Goal: Information Seeking & Learning: Learn about a topic

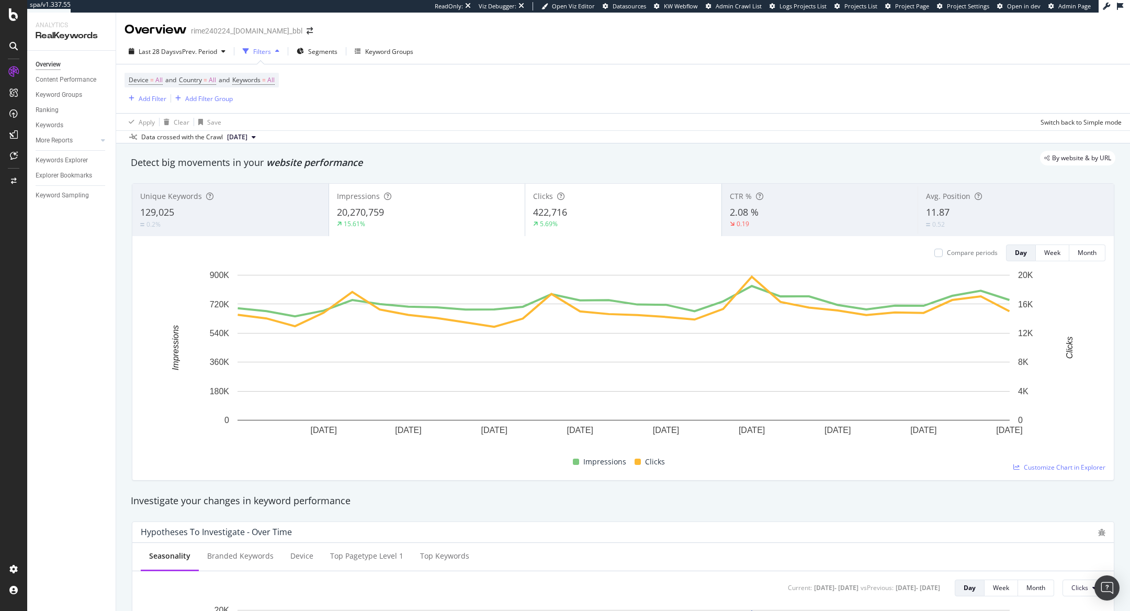
scroll to position [866, 0]
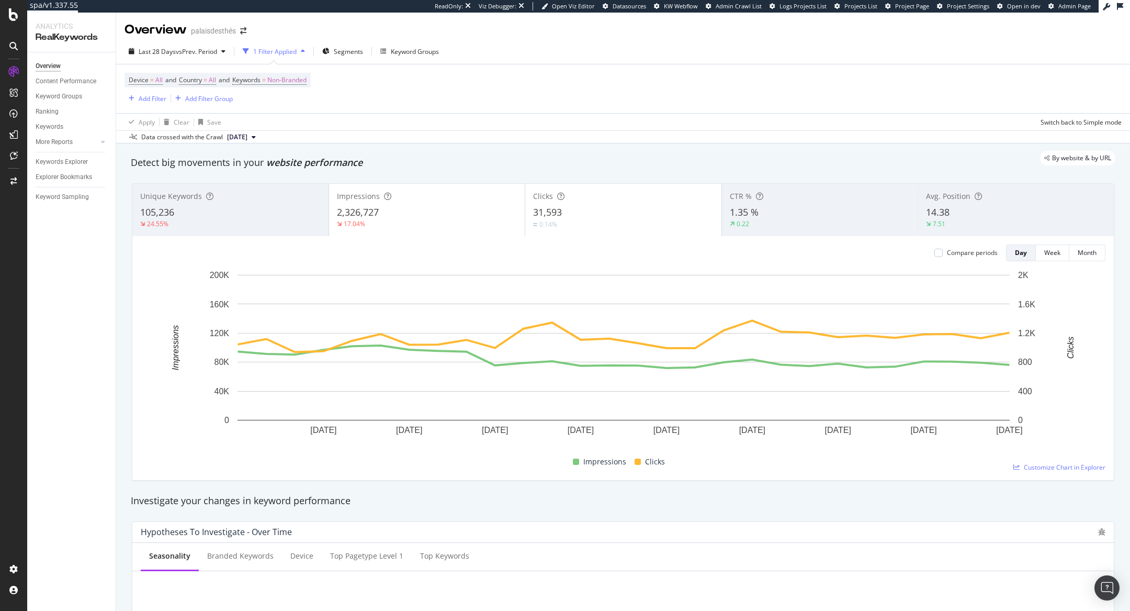
scroll to position [1520, 0]
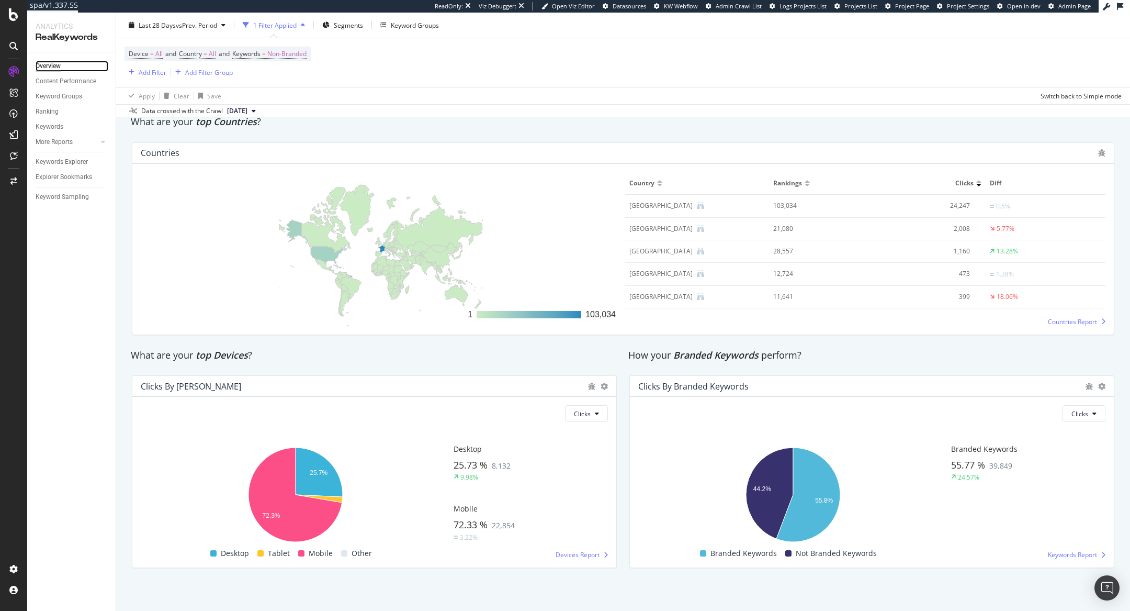
click at [57, 68] on div "Overview" at bounding box center [48, 66] width 25 height 11
click at [283, 53] on span "Non-Branded" at bounding box center [286, 54] width 39 height 15
click at [266, 77] on span "Non-Branded" at bounding box center [269, 78] width 43 height 9
click at [273, 156] on span "All" at bounding box center [309, 159] width 107 height 9
click at [349, 104] on div "Apply" at bounding box center [354, 100] width 16 height 9
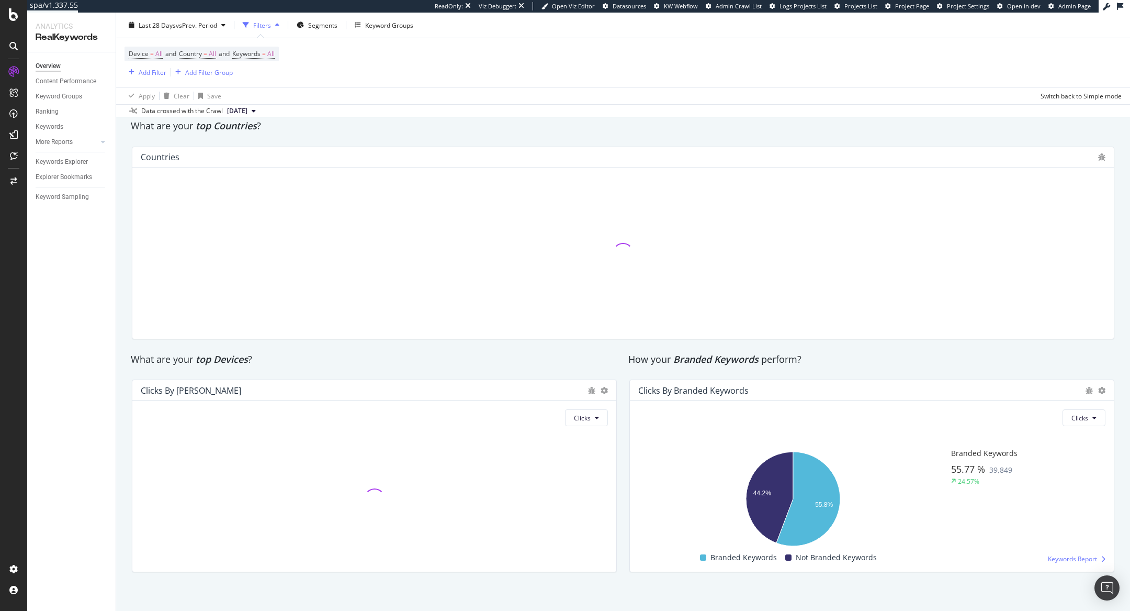
scroll to position [1523, 0]
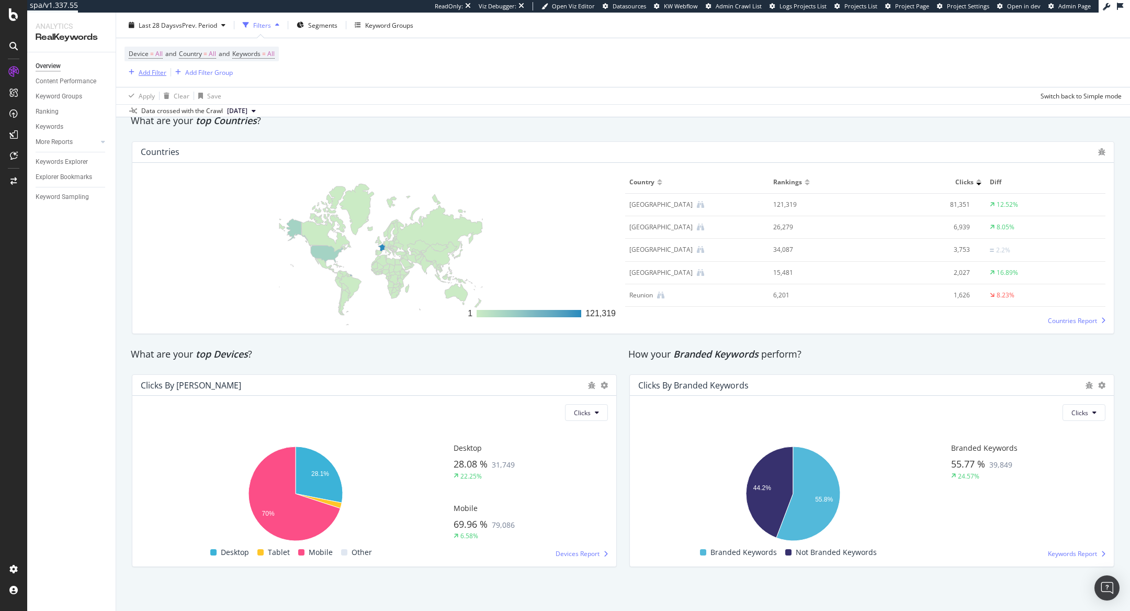
click at [145, 68] on div "Add Filter" at bounding box center [153, 72] width 28 height 9
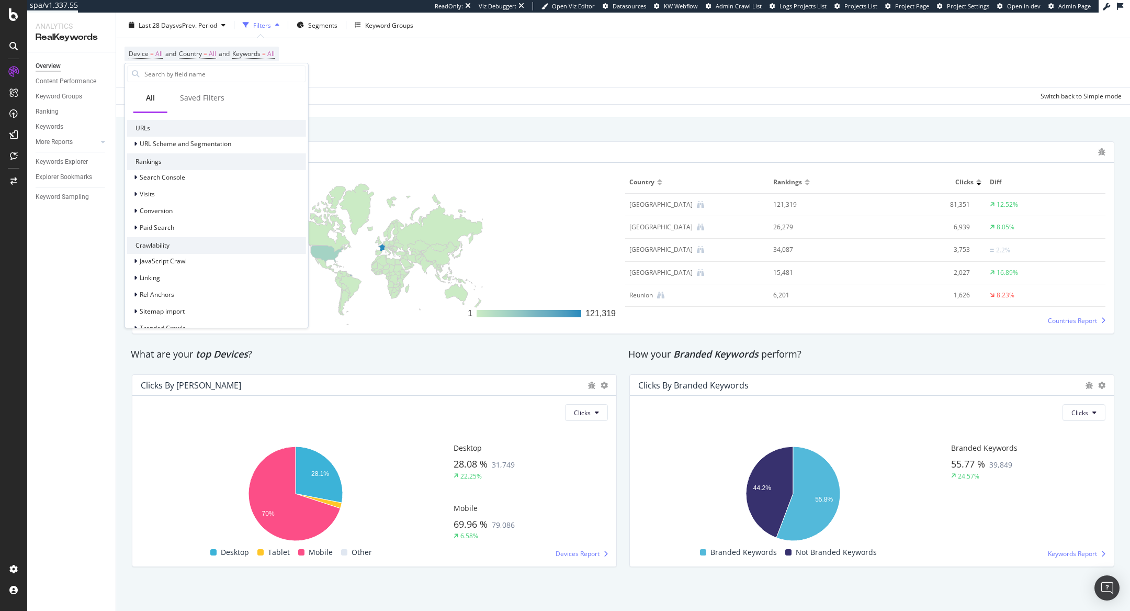
scroll to position [0, 0]
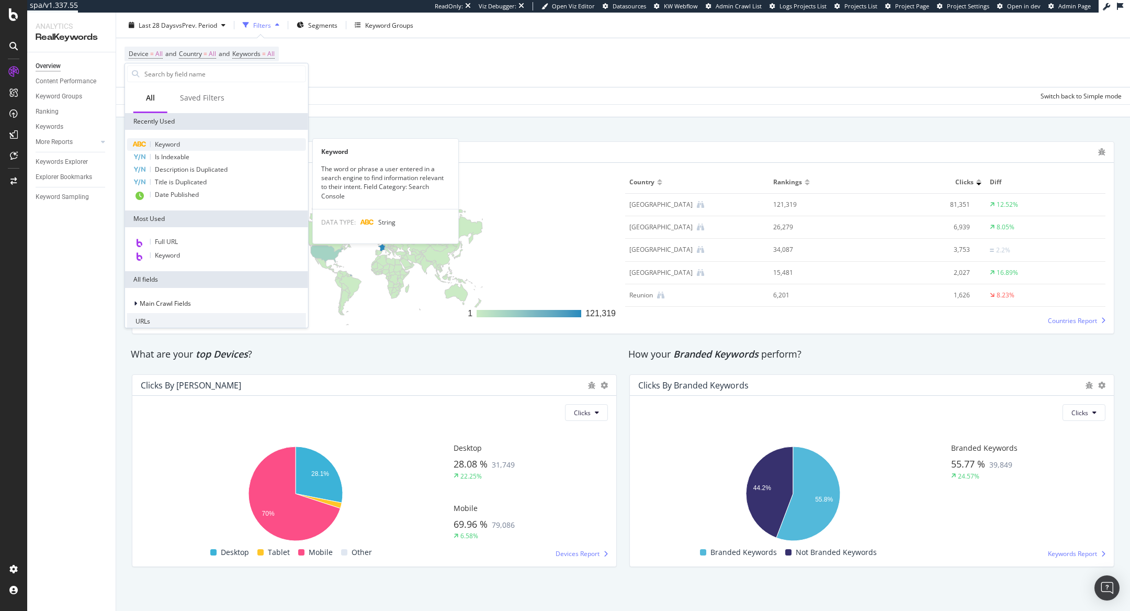
click at [173, 143] on span "Keyword" at bounding box center [167, 144] width 25 height 9
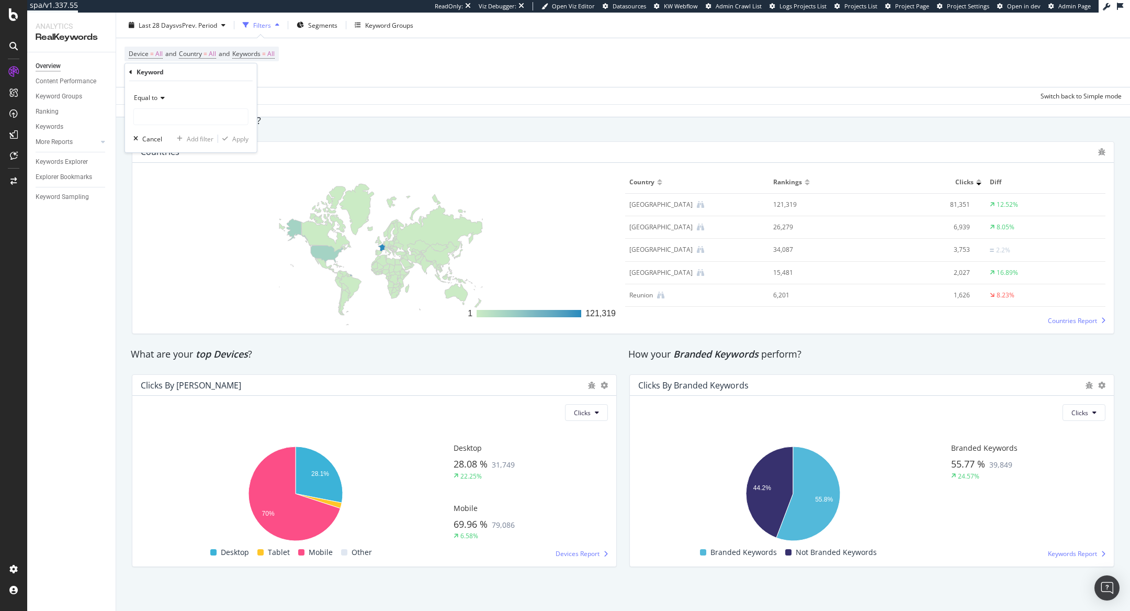
click at [145, 96] on span "Equal to" at bounding box center [146, 97] width 24 height 9
click at [176, 200] on div "Contains" at bounding box center [192, 201] width 112 height 14
click at [168, 114] on input "text" at bounding box center [191, 116] width 114 height 17
type input "macha"
click at [225, 139] on icon "button" at bounding box center [225, 139] width 6 height 6
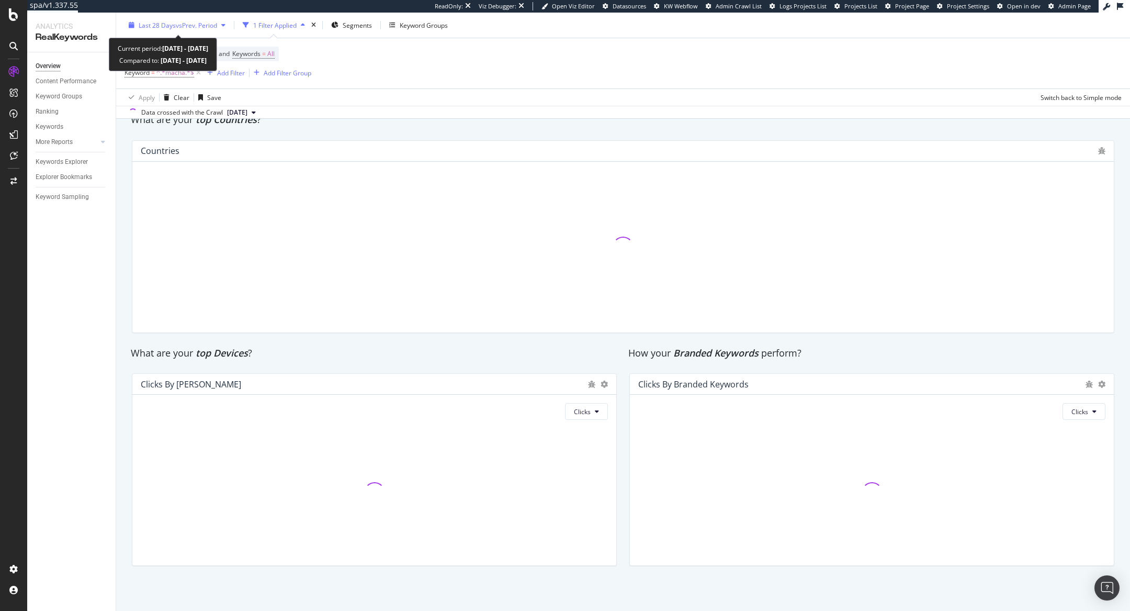
scroll to position [1513, 0]
click at [228, 76] on div "Add Filter" at bounding box center [231, 72] width 28 height 9
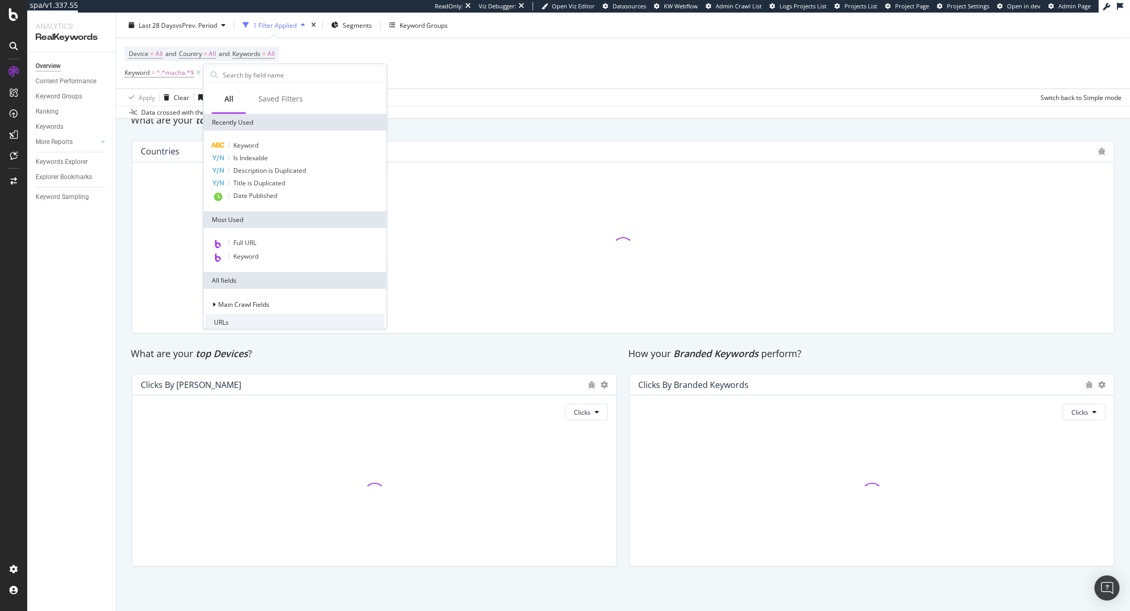
type input "k"
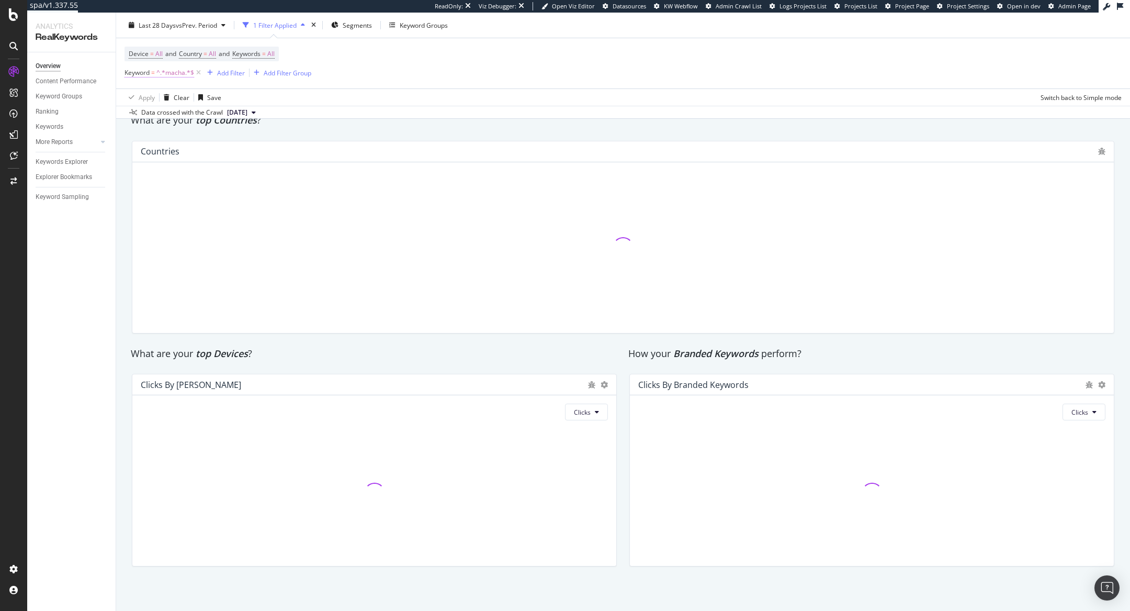
click at [151, 69] on span "Keyword = ^.*macha.*$" at bounding box center [160, 72] width 70 height 9
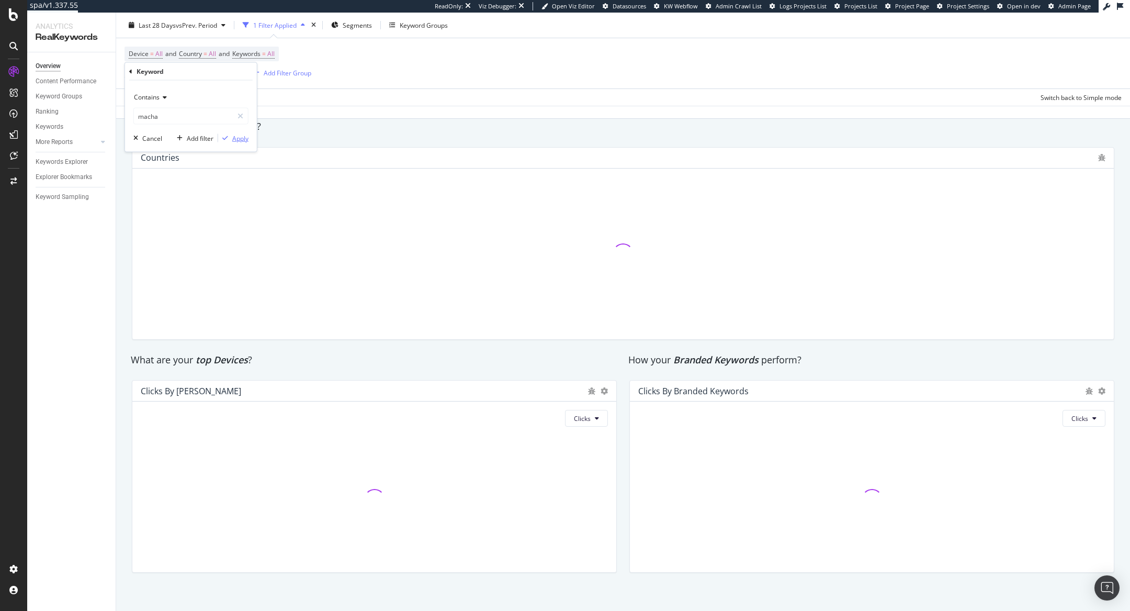
click at [243, 142] on button "Apply" at bounding box center [233, 138] width 30 height 10
click at [214, 74] on div "button" at bounding box center [210, 73] width 14 height 6
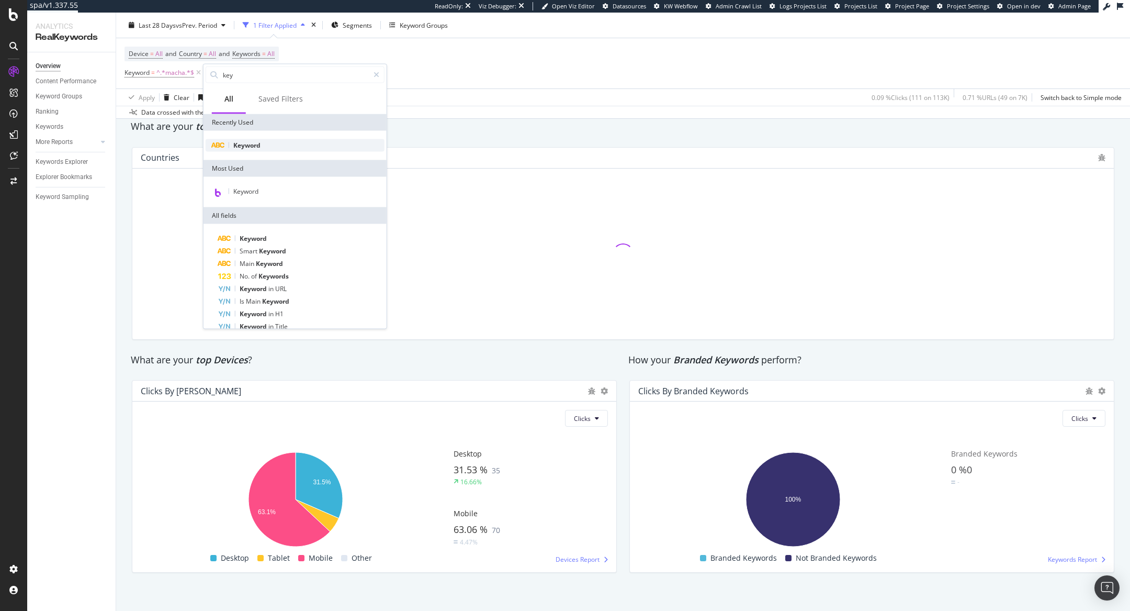
type input "key"
click at [245, 141] on span "Keyword" at bounding box center [246, 145] width 27 height 9
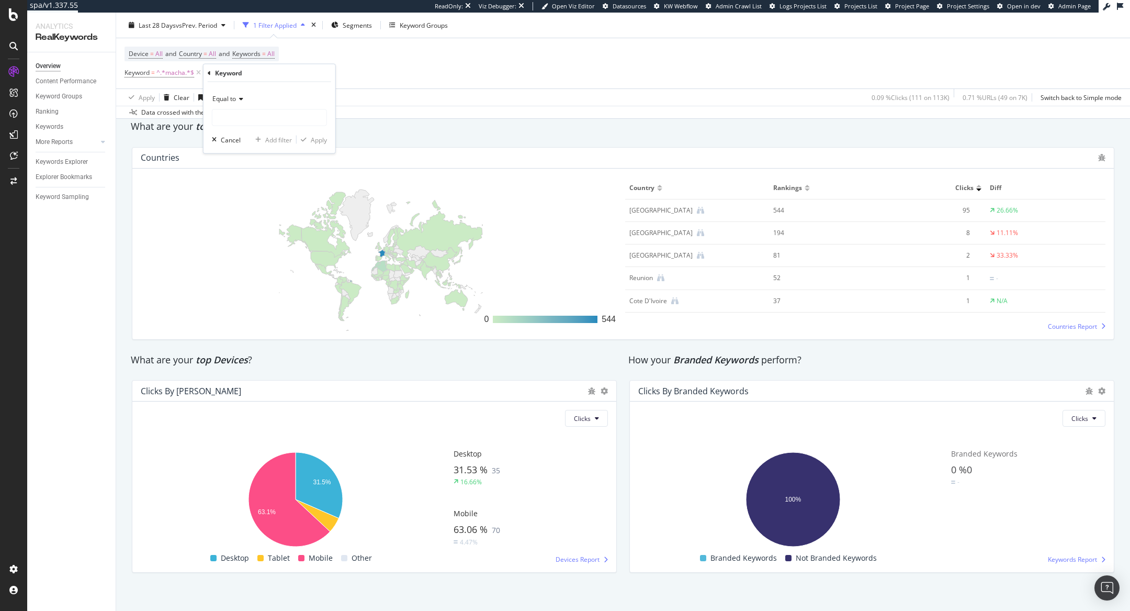
click at [245, 96] on div "Equal to" at bounding box center [269, 99] width 115 height 17
click at [259, 205] on div "Contains" at bounding box center [271, 202] width 112 height 14
click at [260, 110] on input "text" at bounding box center [269, 117] width 114 height 17
paste input "matca"
type input "matca"
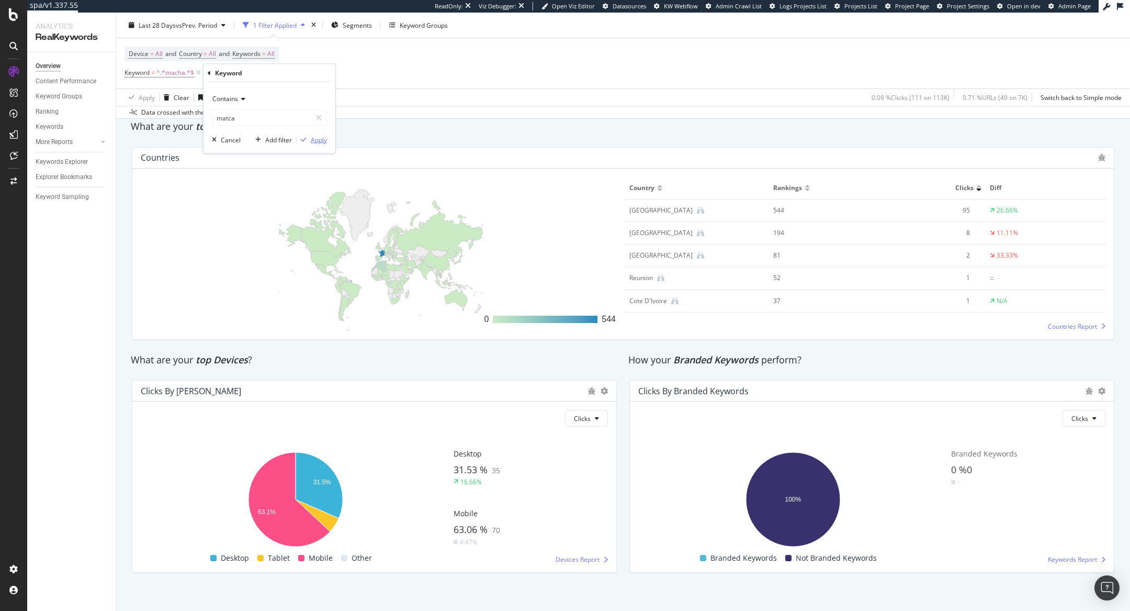
click at [319, 137] on div "Apply" at bounding box center [319, 139] width 16 height 9
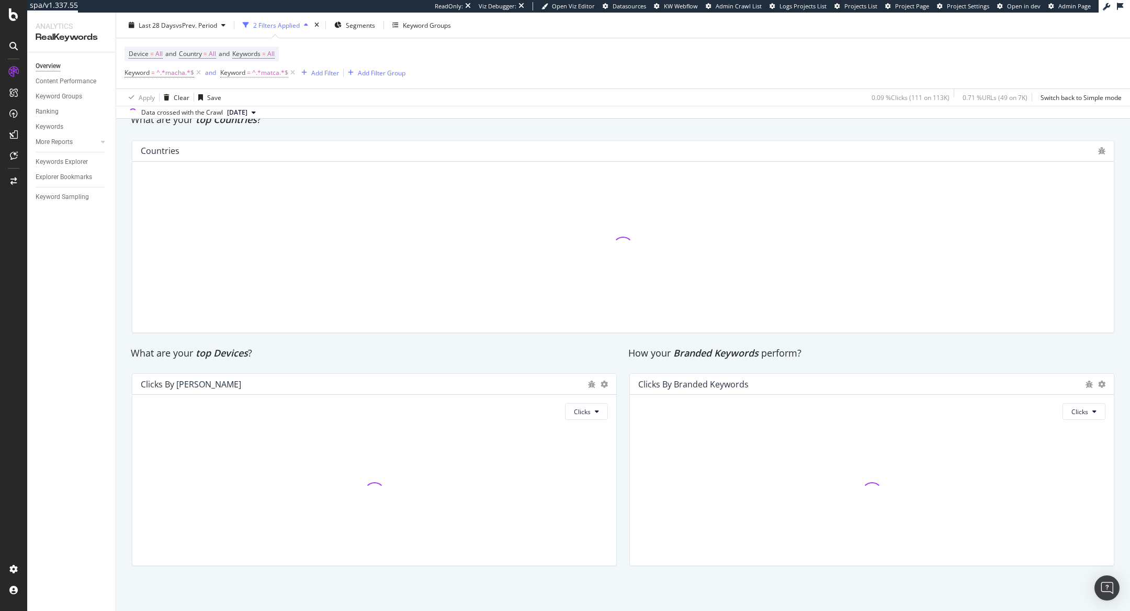
scroll to position [1513, 0]
click at [318, 73] on div "Add Filter" at bounding box center [325, 72] width 28 height 9
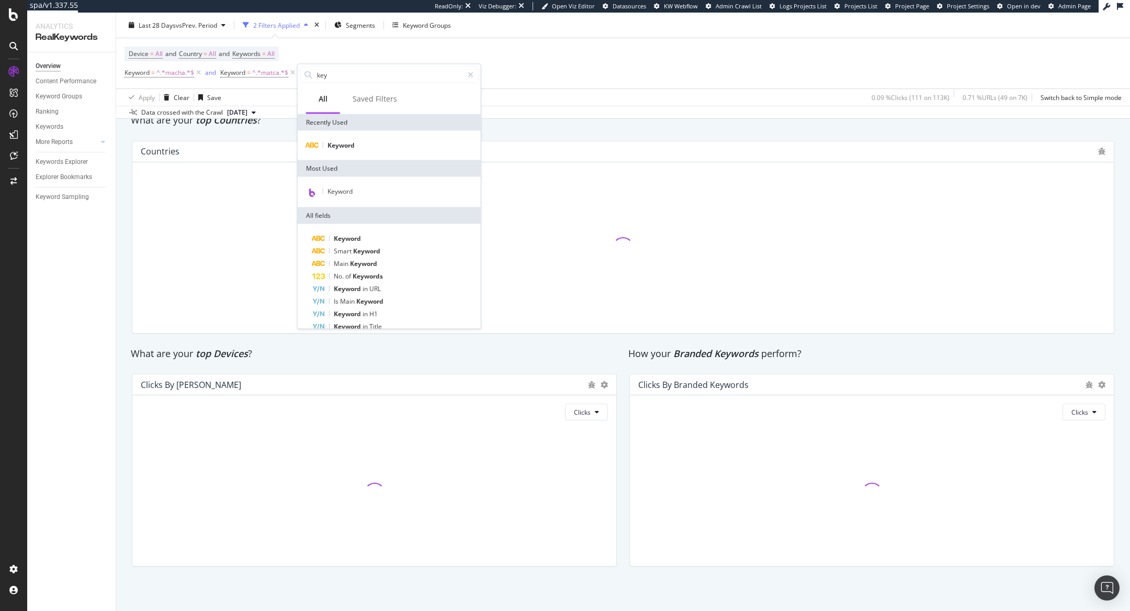
click at [363, 137] on div "Keyword" at bounding box center [389, 145] width 183 height 29
click at [364, 148] on div "Keyword" at bounding box center [389, 145] width 179 height 13
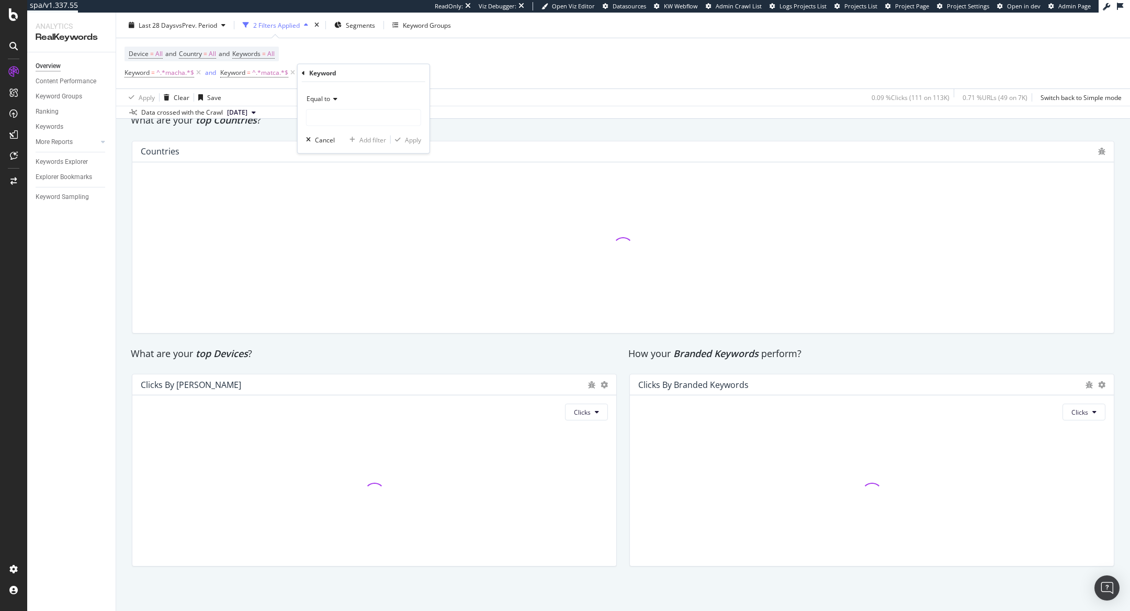
click at [337, 98] on icon at bounding box center [333, 99] width 7 height 6
click at [330, 200] on span "Contains" at bounding box center [324, 201] width 26 height 9
click at [327, 109] on input "text" at bounding box center [364, 117] width 114 height 17
paste input "matcho"
type input "matcho"
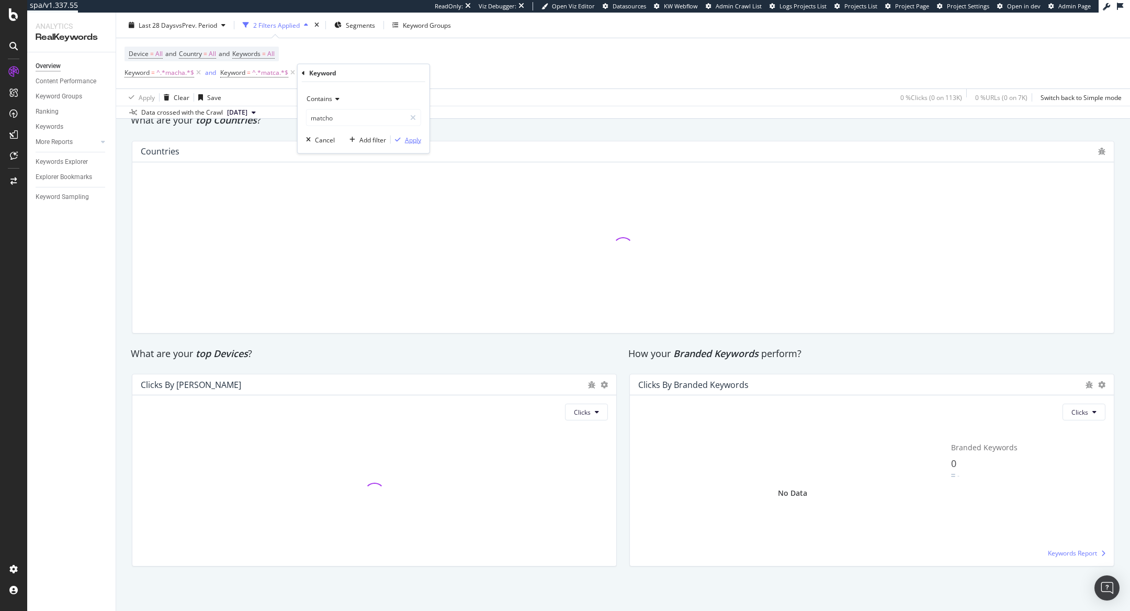
click at [403, 138] on div "button" at bounding box center [398, 140] width 14 height 6
click at [415, 78] on div "Add Filter" at bounding box center [416, 73] width 42 height 12
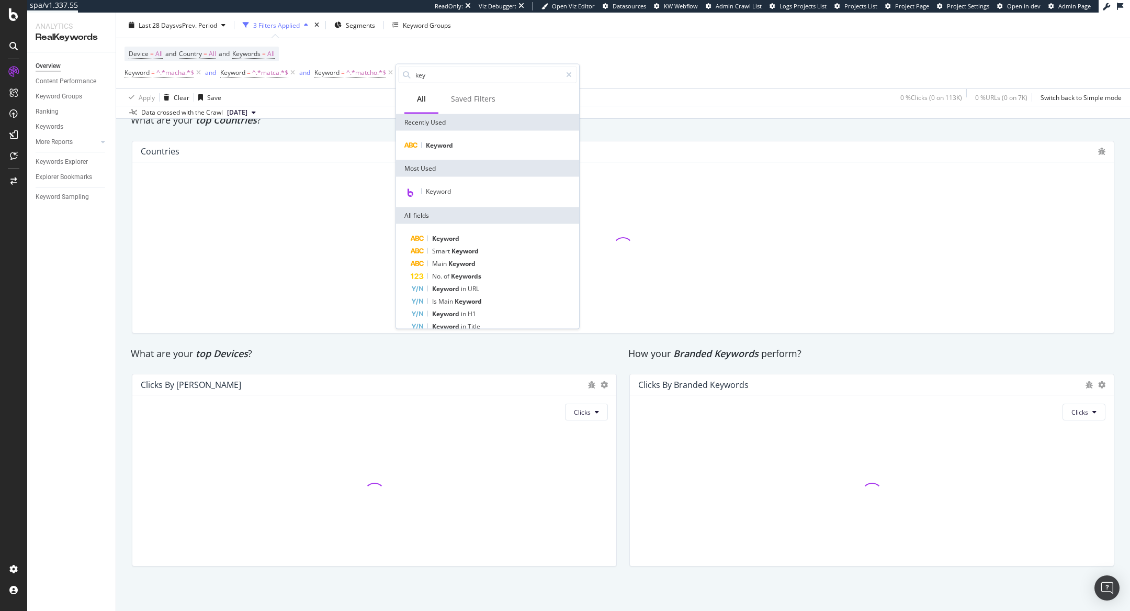
click at [425, 152] on div "Keyword" at bounding box center [487, 145] width 183 height 29
click at [424, 142] on div "Keyword" at bounding box center [487, 145] width 179 height 13
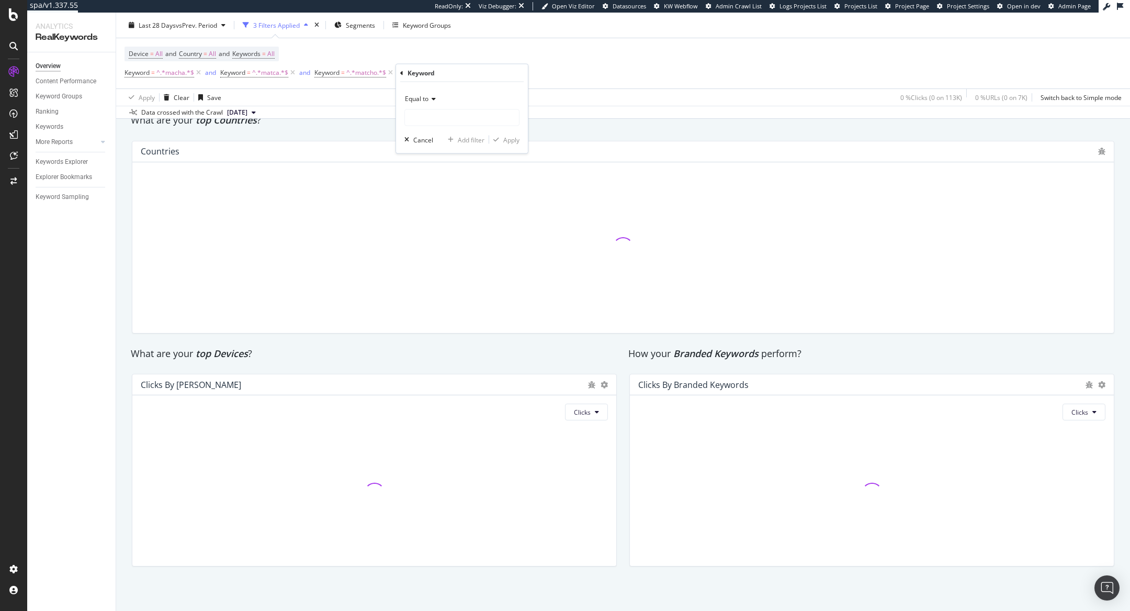
click at [422, 103] on div "Equal to" at bounding box center [462, 99] width 115 height 17
click at [443, 199] on div "Contains" at bounding box center [463, 202] width 112 height 14
click at [442, 123] on input "text" at bounding box center [462, 117] width 114 height 17
paste input "mactha"
type input "mactha"
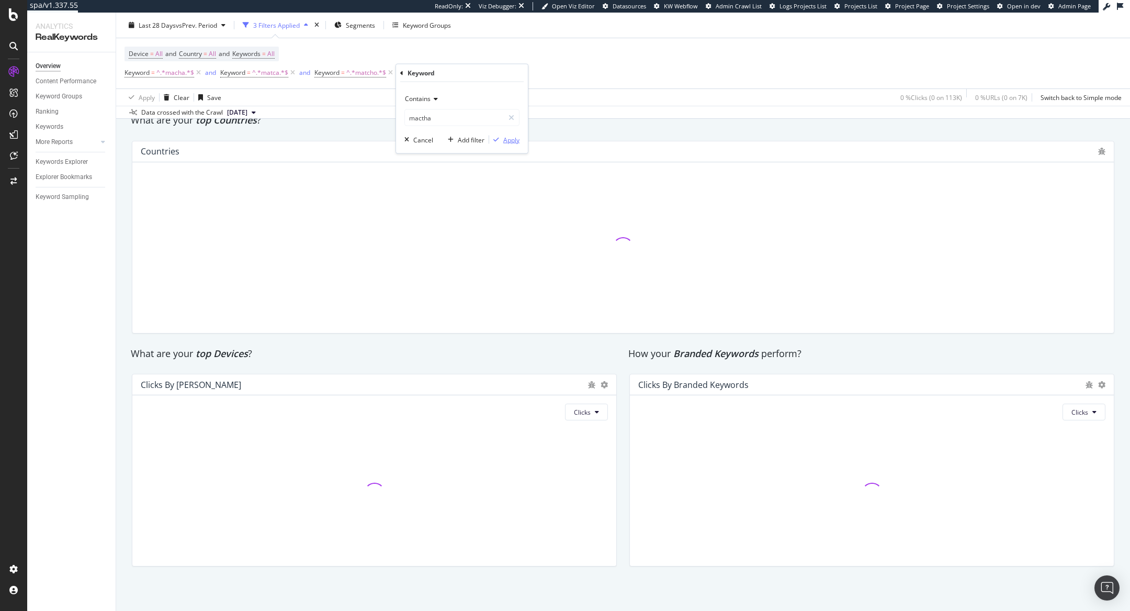
click at [502, 137] on div "button" at bounding box center [496, 140] width 14 height 6
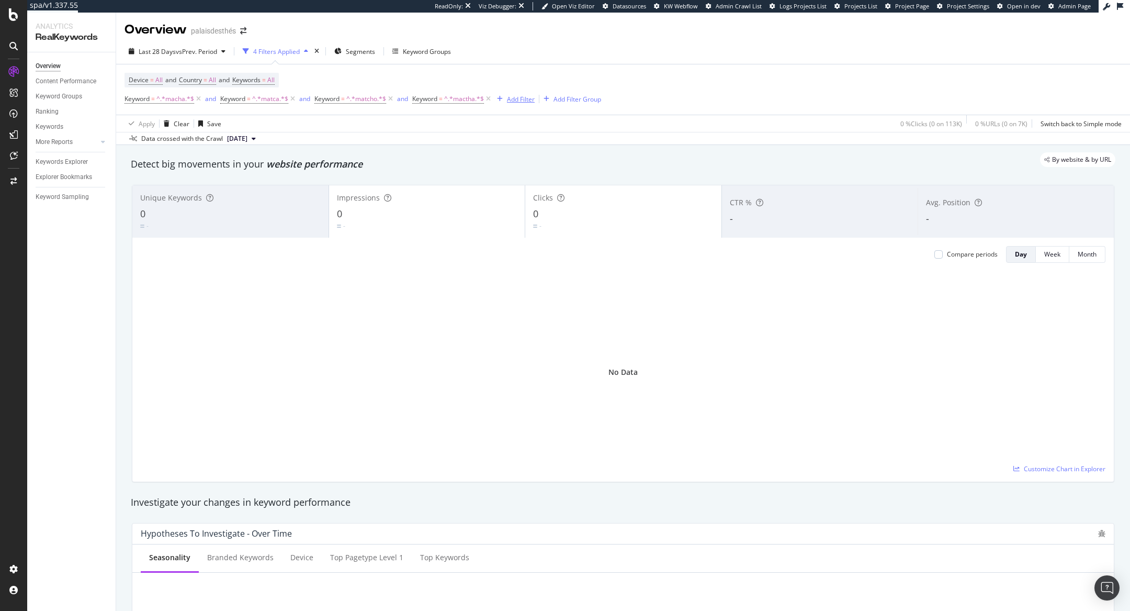
click at [515, 95] on div "Add Filter" at bounding box center [521, 99] width 28 height 9
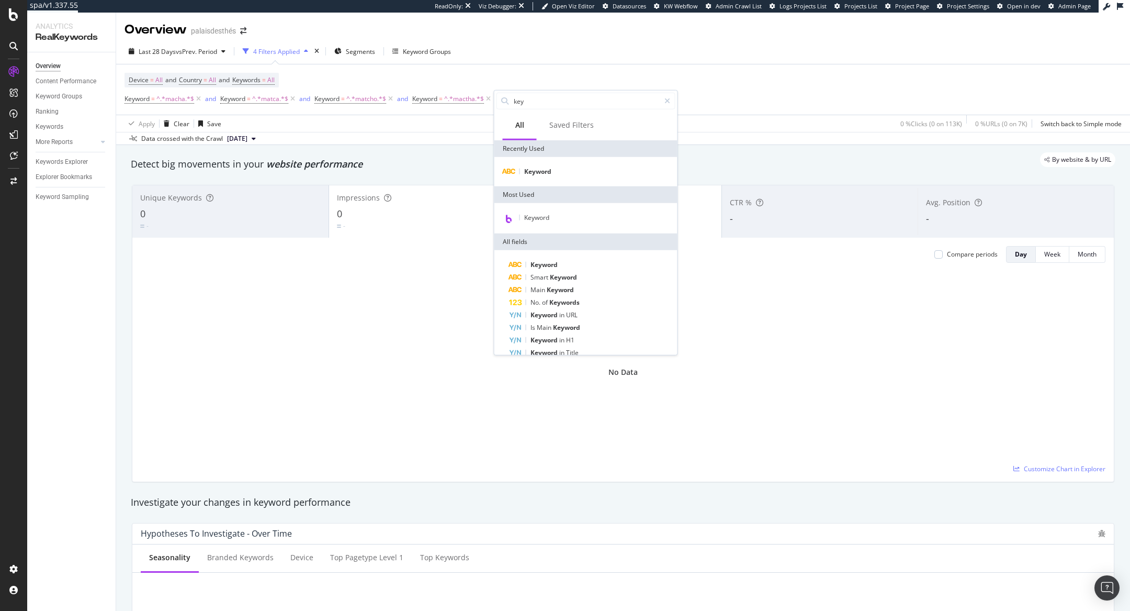
click at [204, 62] on div "Last 28 Days vs Prev. Period 4 Filters Applied Segments Keyword Groups" at bounding box center [623, 53] width 1014 height 21
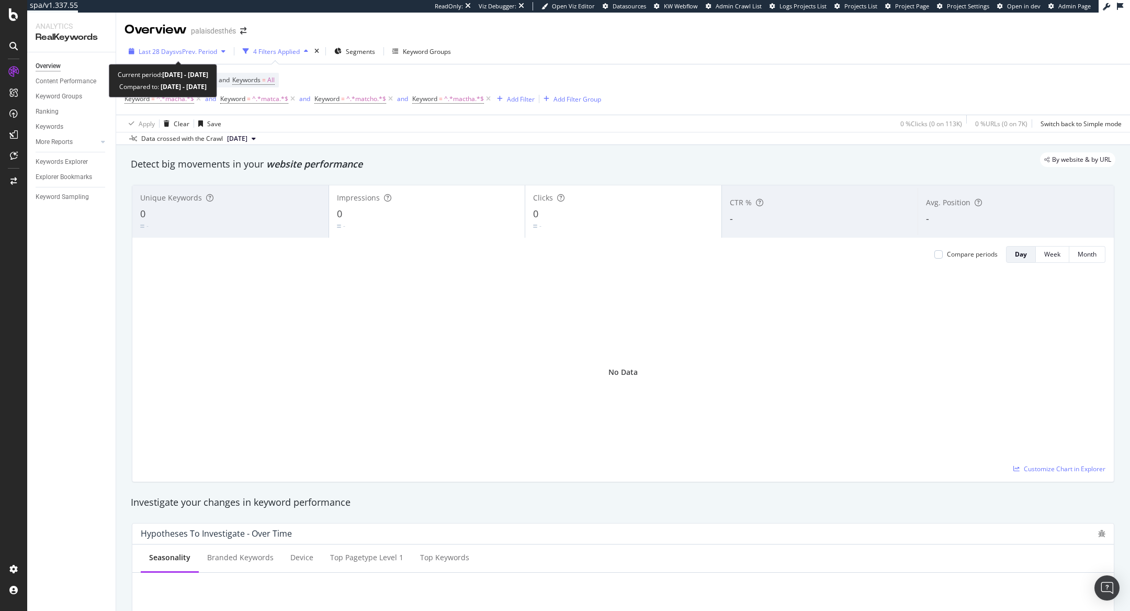
click at [205, 53] on span "vs Prev. Period" at bounding box center [196, 51] width 41 height 9
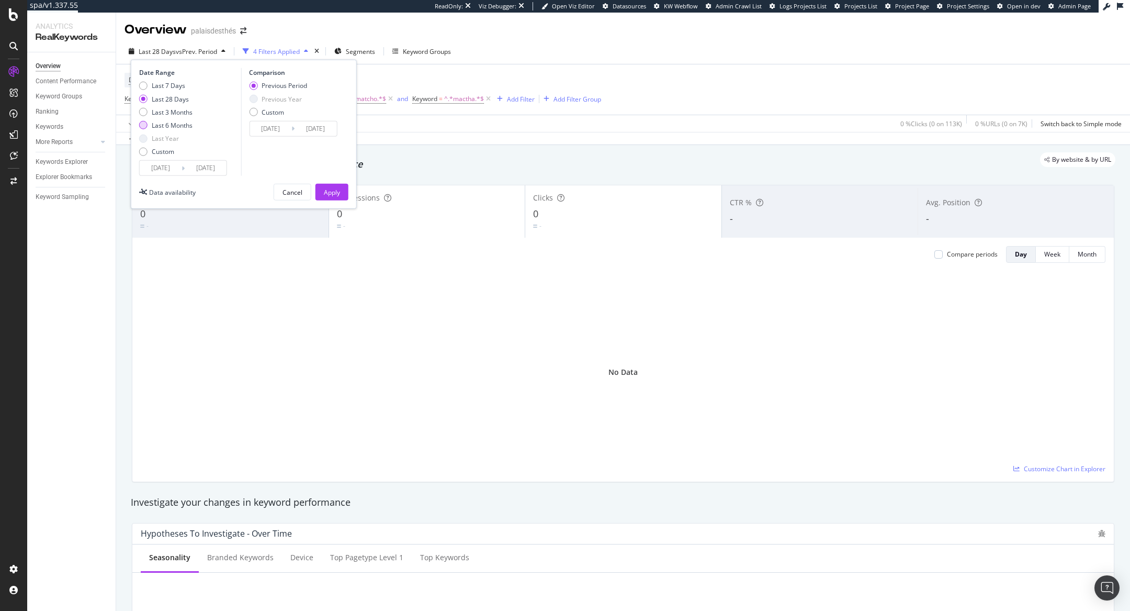
click at [176, 127] on div "Last 6 Months" at bounding box center [172, 125] width 41 height 9
type input "[DATE]"
click at [331, 189] on div "Apply" at bounding box center [332, 191] width 16 height 9
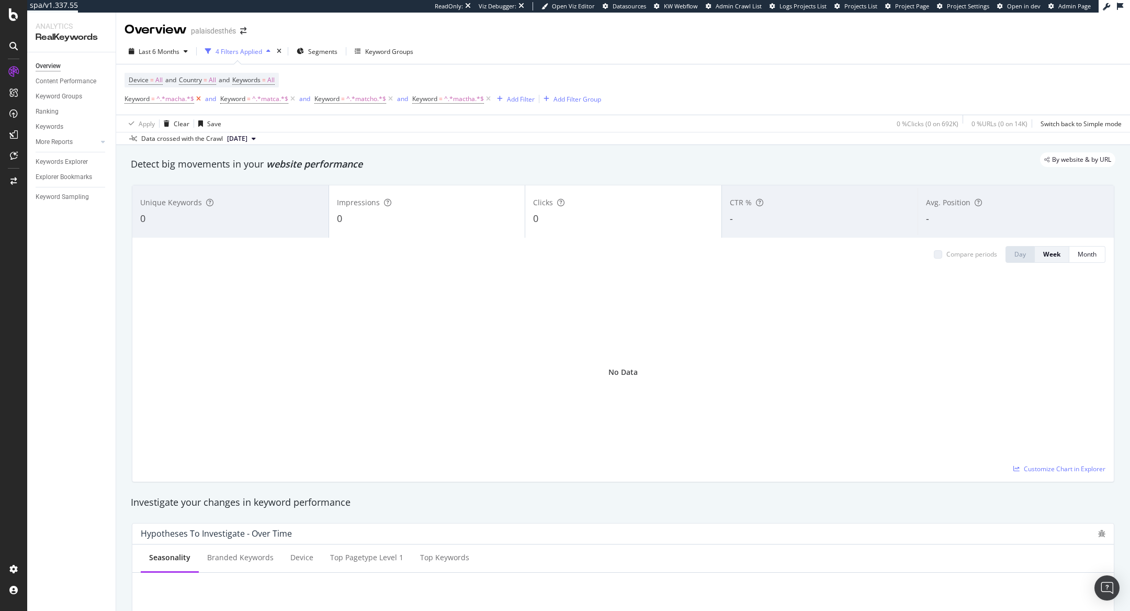
click at [197, 98] on icon at bounding box center [198, 99] width 9 height 10
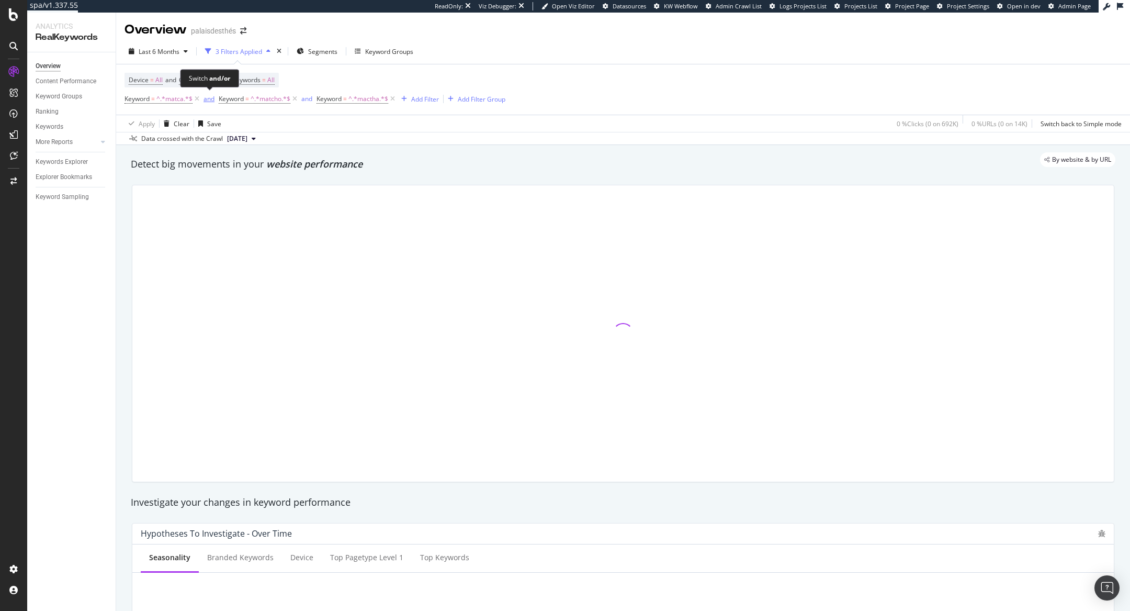
click at [210, 99] on div "and" at bounding box center [209, 98] width 11 height 9
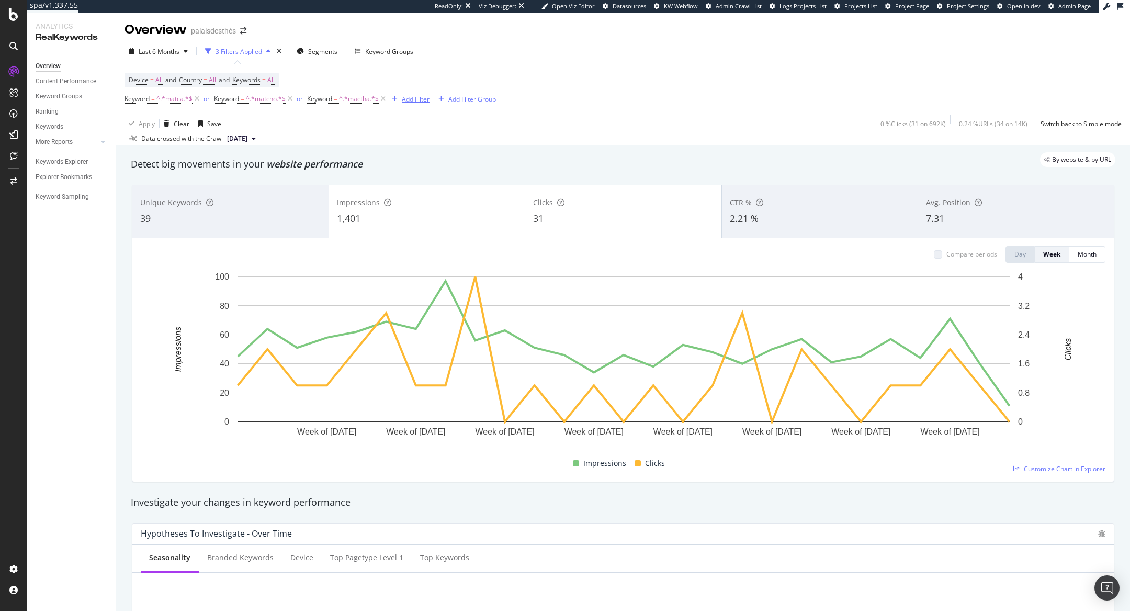
click at [426, 99] on div "Add Filter" at bounding box center [416, 99] width 28 height 9
click at [466, 108] on input "macha" at bounding box center [480, 101] width 147 height 16
type input "key"
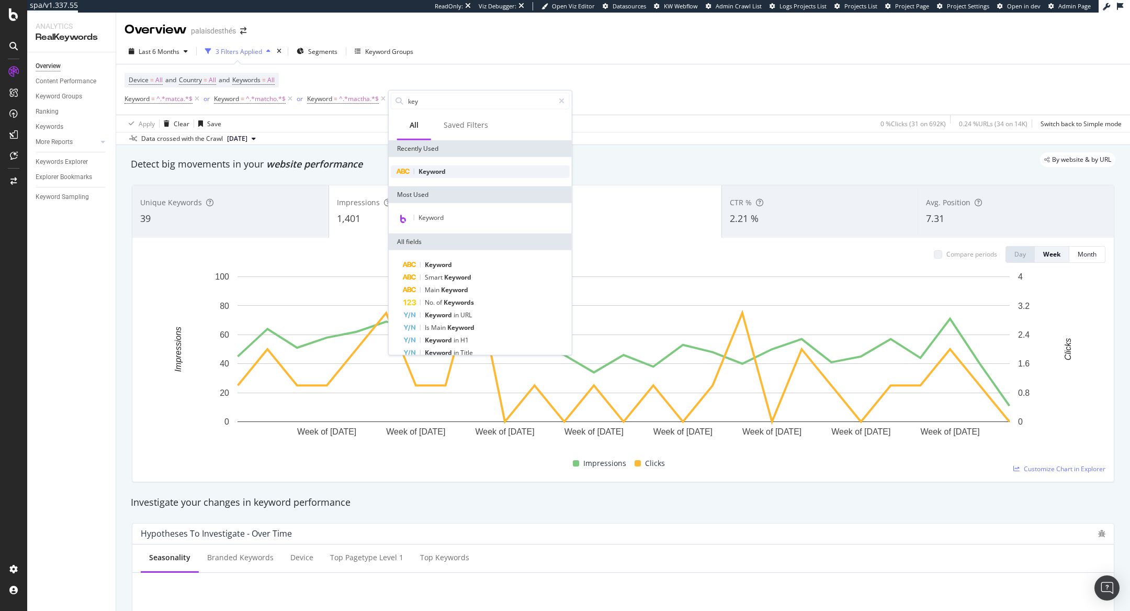
click at [468, 165] on div "Keyword" at bounding box center [480, 171] width 179 height 13
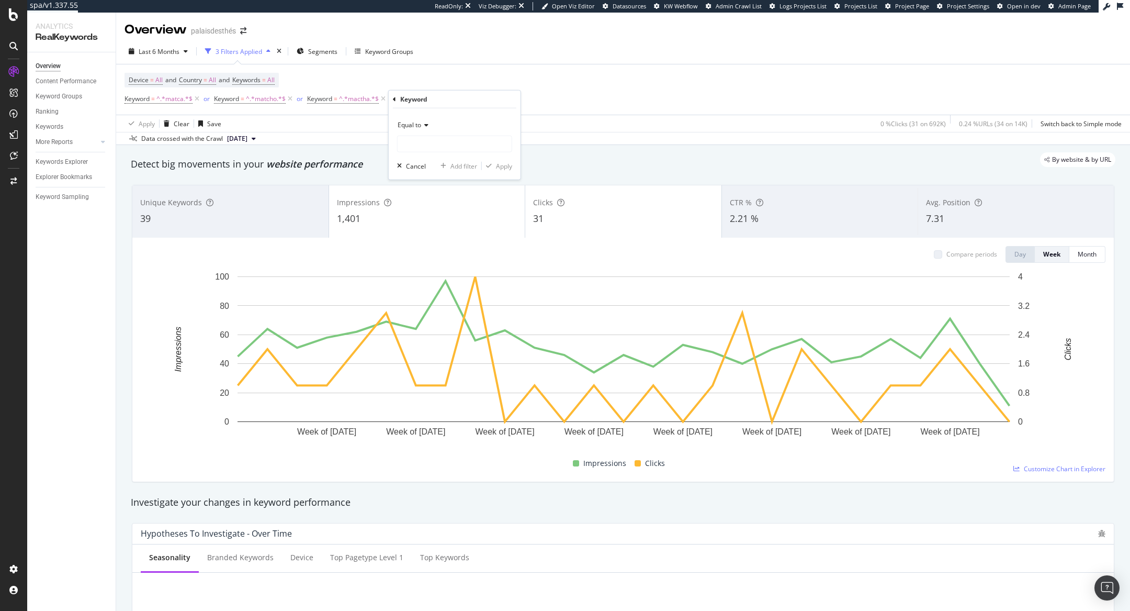
click at [427, 122] on icon at bounding box center [424, 125] width 7 height 6
click at [432, 223] on div "Contains" at bounding box center [456, 228] width 112 height 14
click at [434, 145] on input "text" at bounding box center [455, 144] width 114 height 17
type input "x"
paste input "macha"
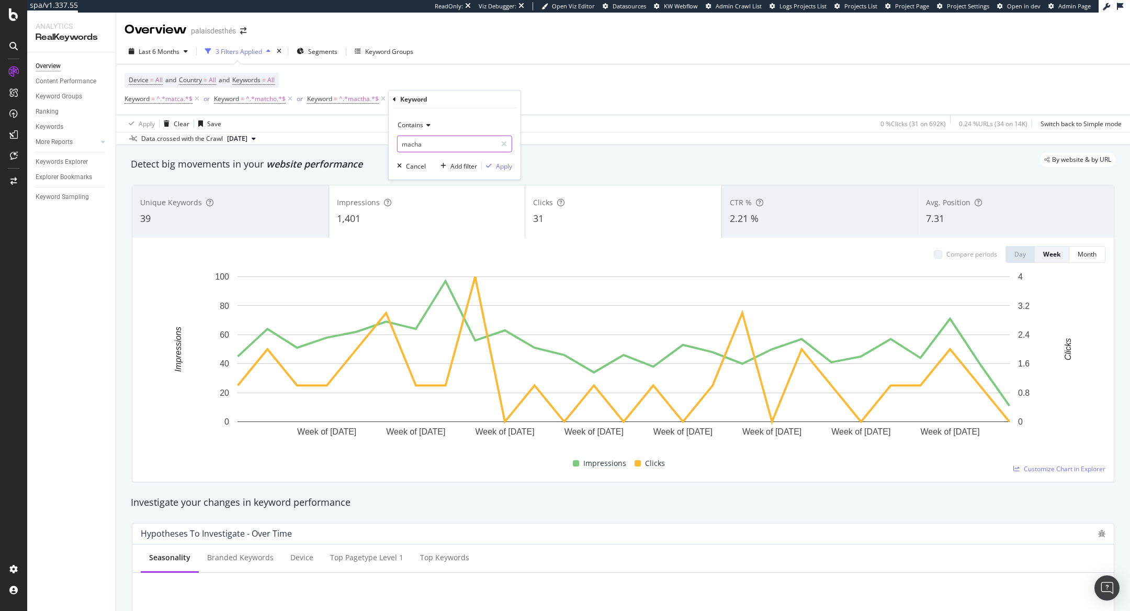
type input "macha"
click at [504, 159] on div "Contains macha Cancel Add filter Apply" at bounding box center [455, 143] width 132 height 71
click at [504, 164] on div "Apply" at bounding box center [504, 165] width 16 height 9
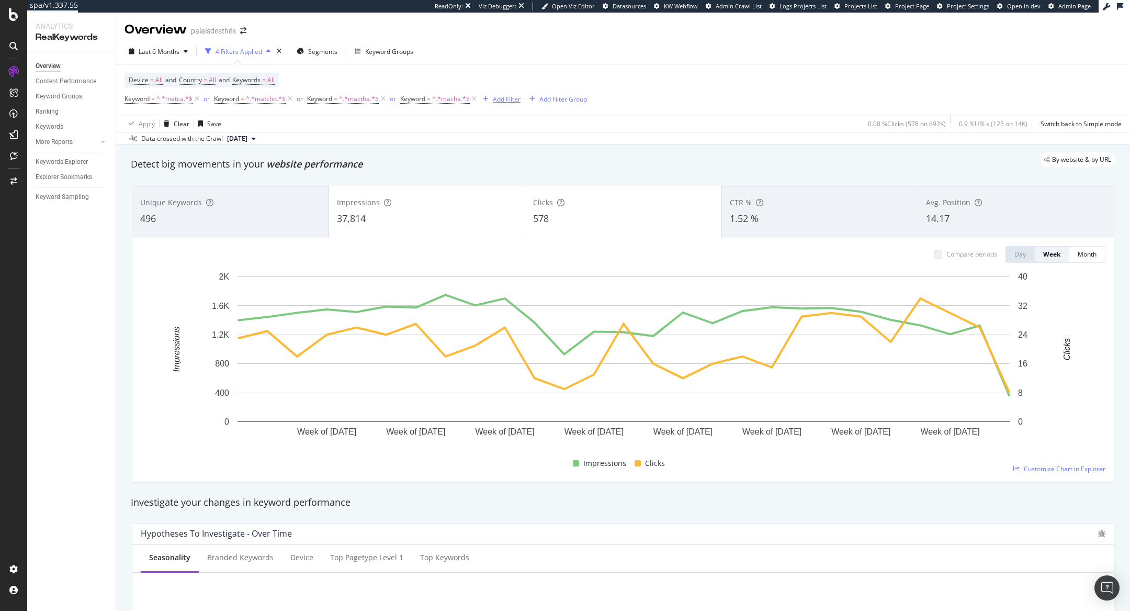
click at [494, 100] on div "Add Filter" at bounding box center [507, 99] width 28 height 9
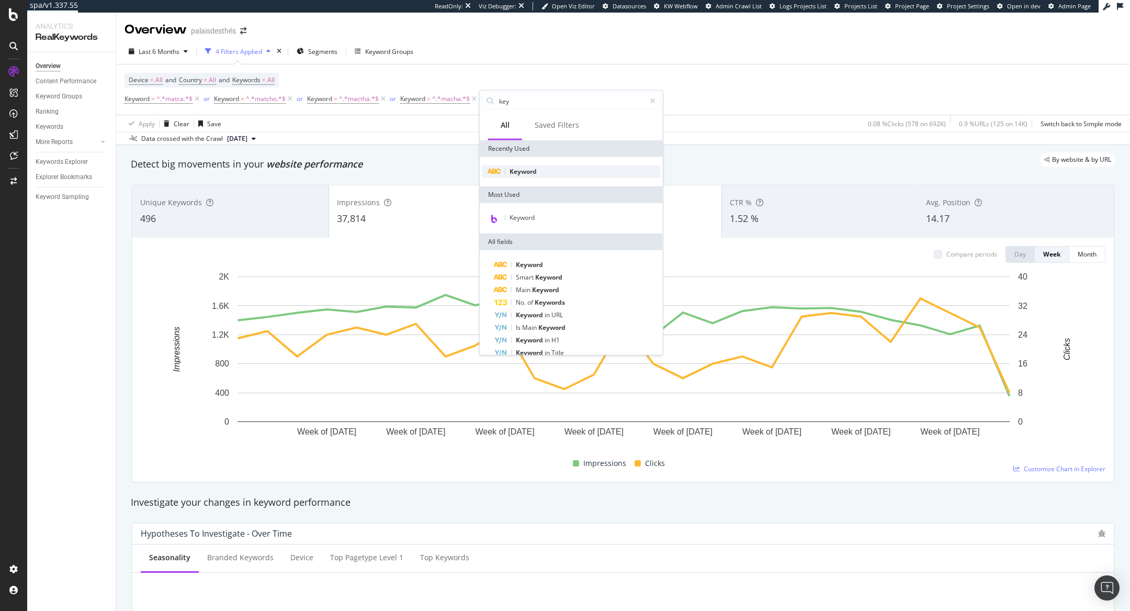
click at [540, 167] on div "Keyword" at bounding box center [571, 171] width 179 height 13
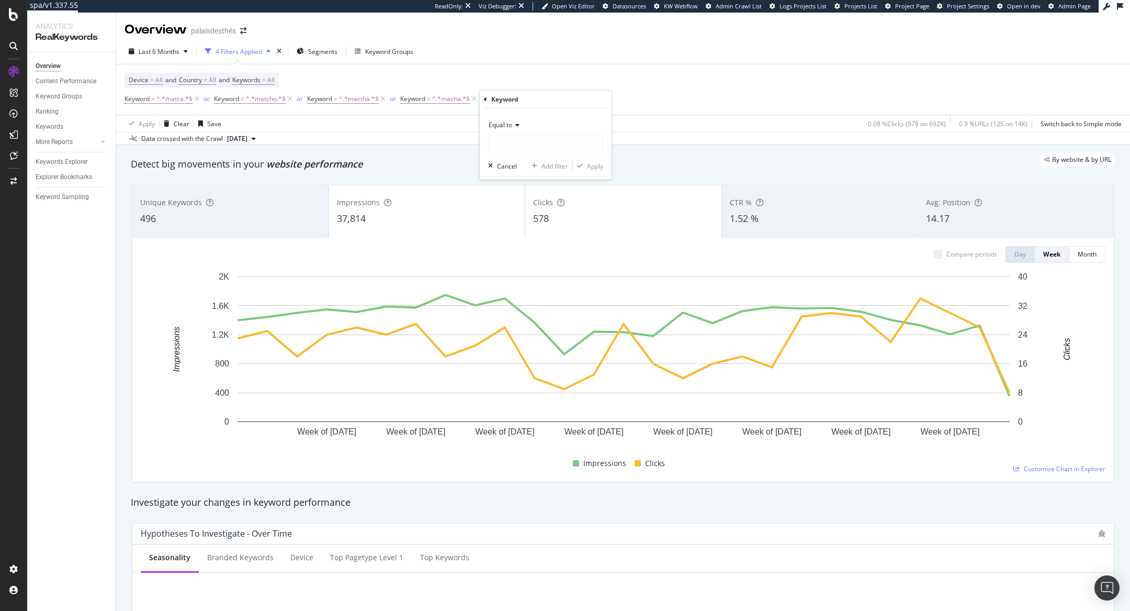
click at [510, 125] on span "Equal to" at bounding box center [501, 124] width 24 height 9
click at [530, 230] on div "Contains" at bounding box center [547, 228] width 112 height 14
click at [511, 150] on input "text" at bounding box center [546, 144] width 114 height 17
paste input "matsha"
type input "matsha"
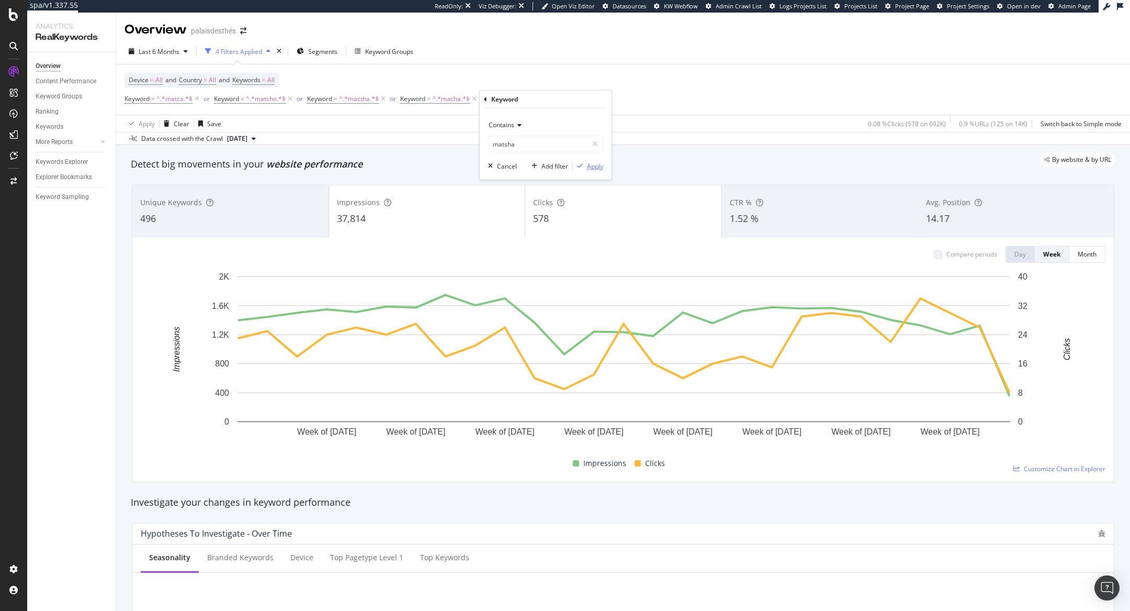
click at [586, 166] on div "button" at bounding box center [580, 166] width 14 height 6
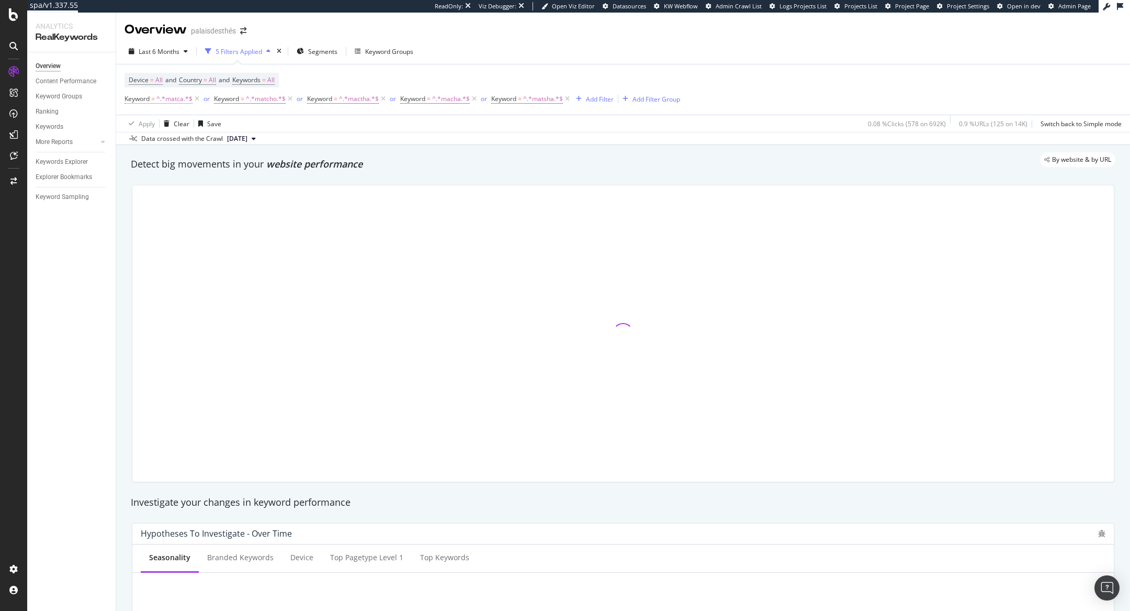
click at [190, 96] on span "^.*matca.*$" at bounding box center [174, 99] width 36 height 15
click at [260, 135] on button "[DATE]" at bounding box center [241, 138] width 37 height 13
click at [288, 98] on icon at bounding box center [290, 99] width 9 height 10
click at [194, 100] on icon at bounding box center [197, 99] width 9 height 10
click at [202, 99] on icon at bounding box center [200, 99] width 9 height 10
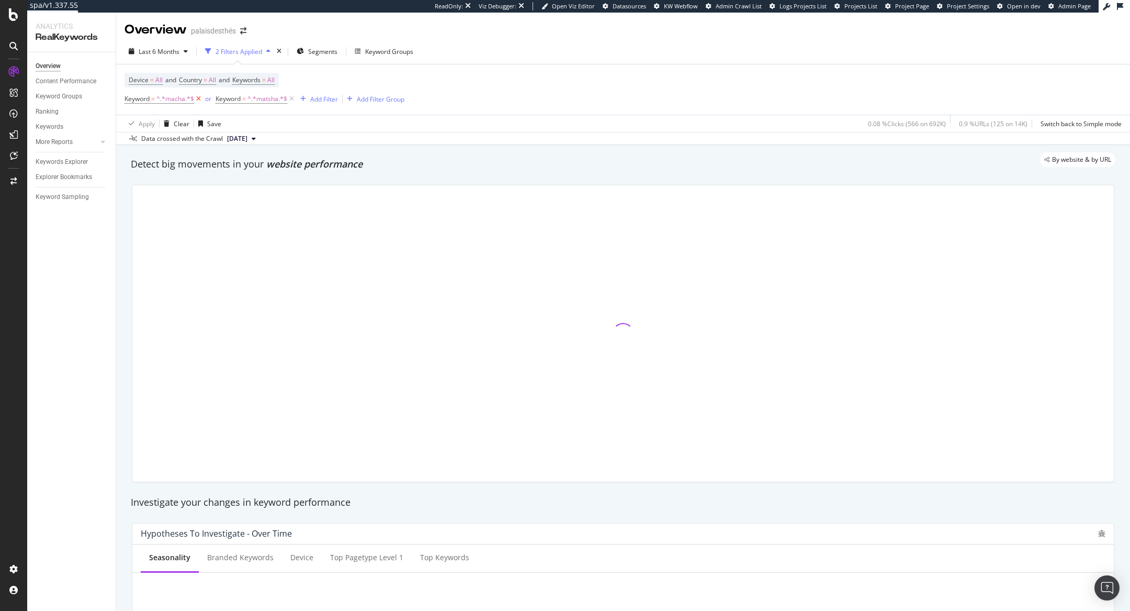
click at [197, 97] on icon at bounding box center [198, 99] width 9 height 10
click at [202, 99] on icon at bounding box center [200, 99] width 9 height 10
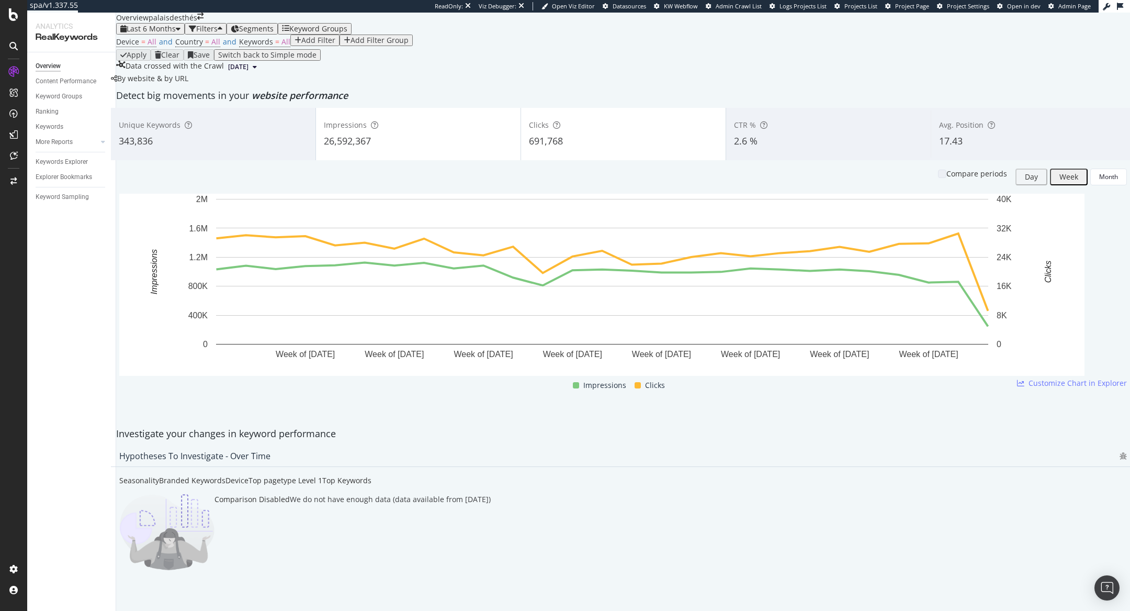
click at [295, 44] on div "Add Filter" at bounding box center [315, 40] width 41 height 8
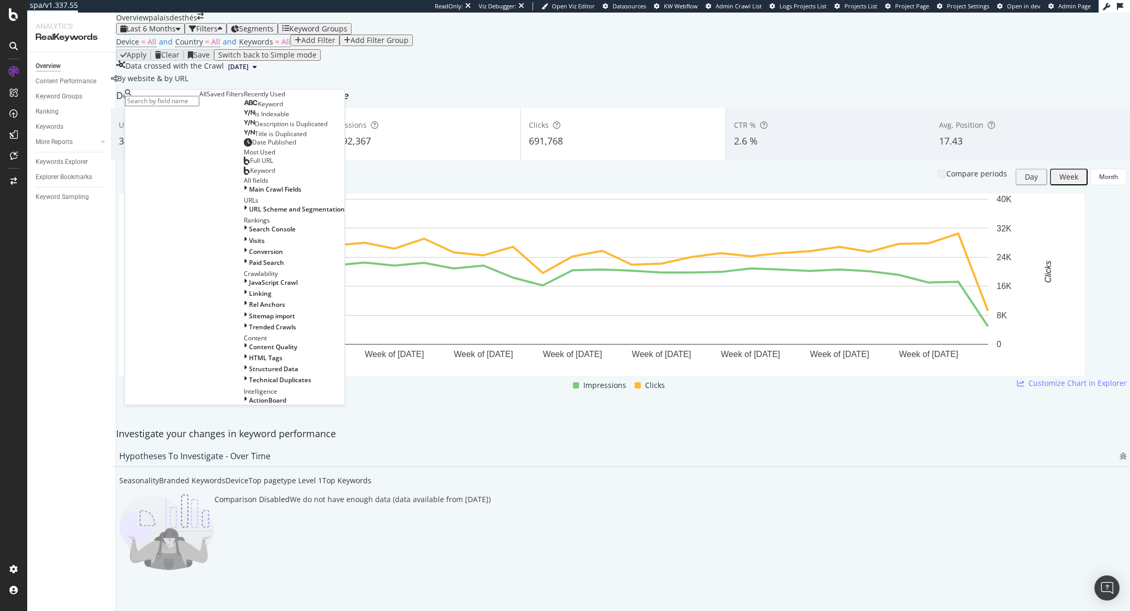
click at [244, 108] on div "Keyword" at bounding box center [263, 104] width 39 height 8
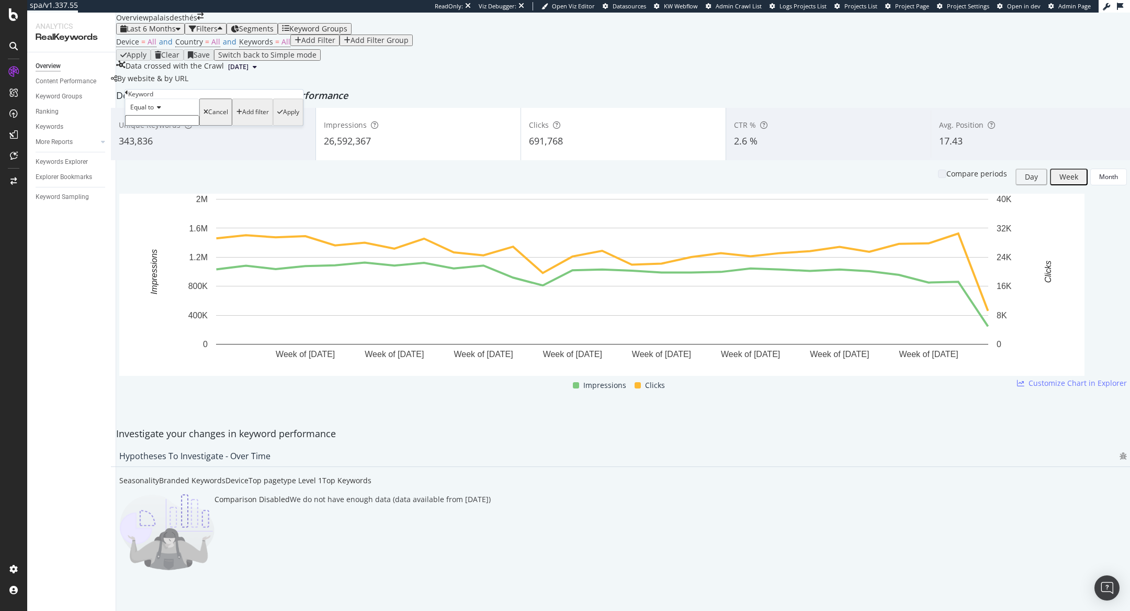
click at [167, 126] on input "text" at bounding box center [162, 120] width 74 height 10
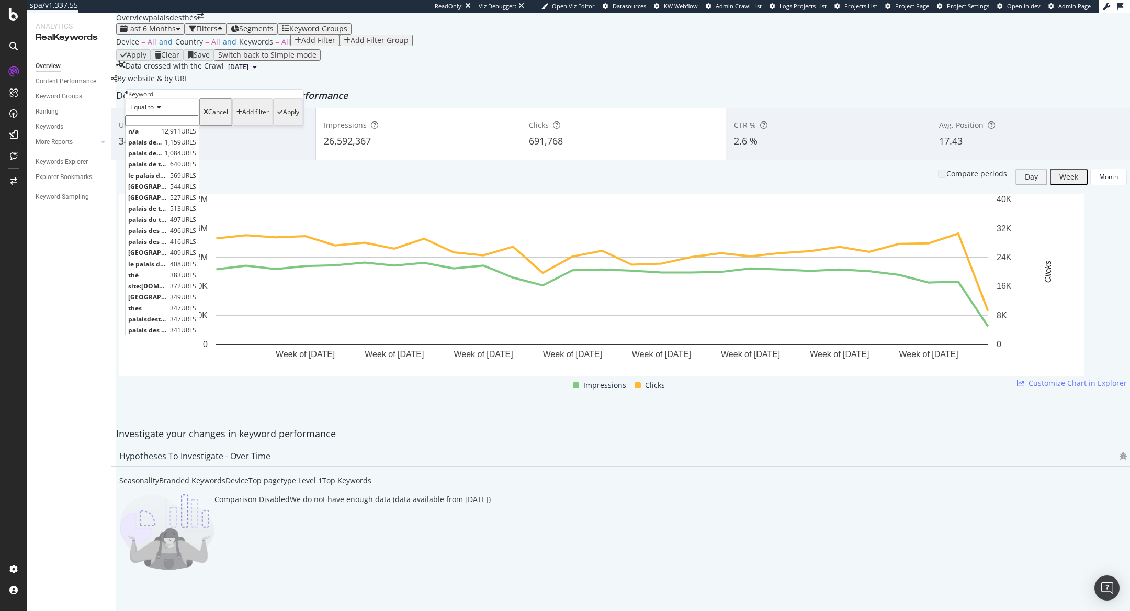
paste input "matsha"
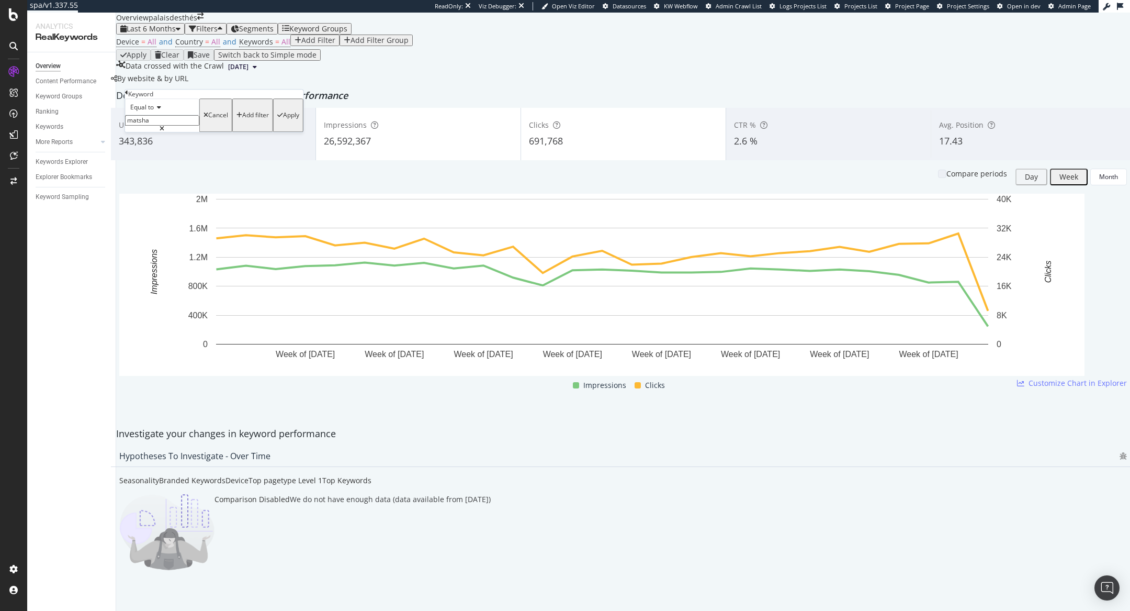
type input "matsha"
click at [283, 119] on div "Apply" at bounding box center [291, 114] width 16 height 7
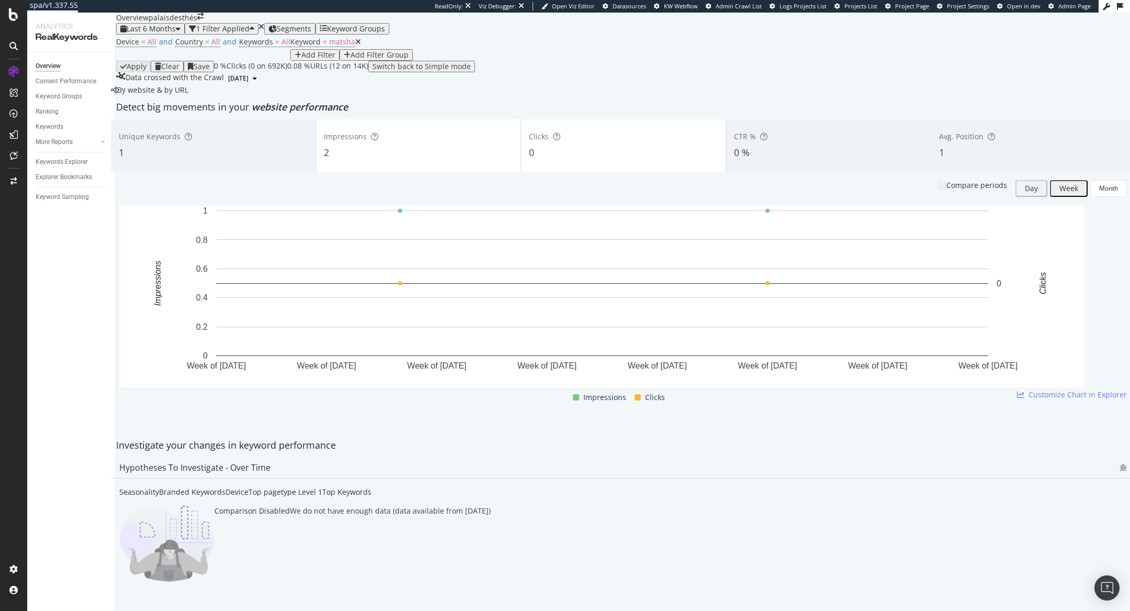
click at [355, 46] on icon at bounding box center [358, 41] width 6 height 7
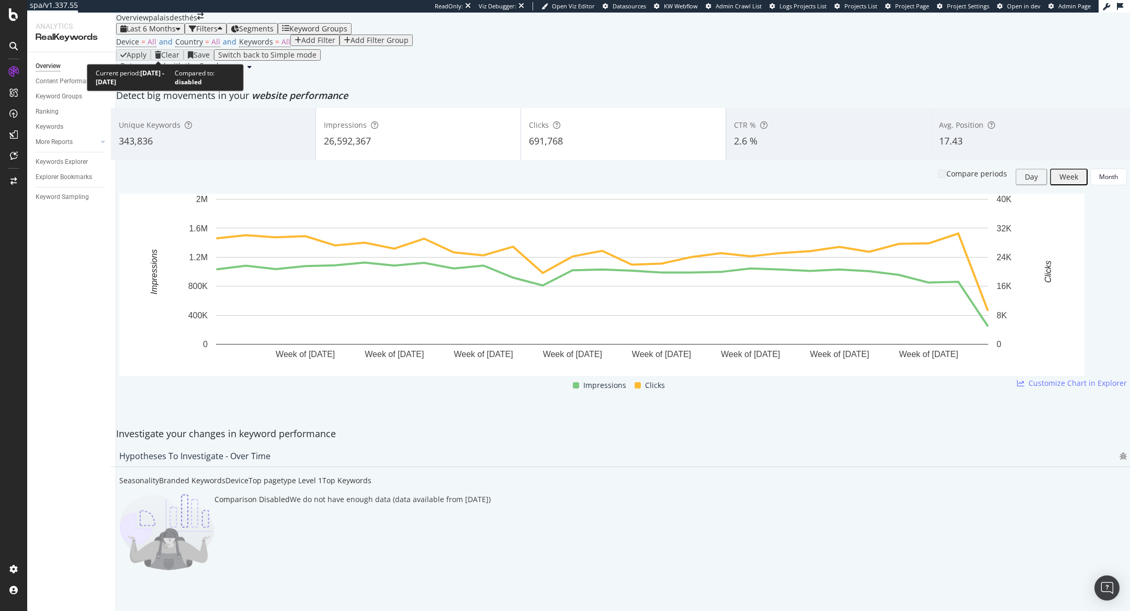
click at [180, 32] on div "button" at bounding box center [178, 28] width 5 height 7
click at [414, 61] on div "Apply Clear Save Switch back to Simple mode" at bounding box center [623, 55] width 1014 height 12
click at [301, 44] on div "Add Filter" at bounding box center [318, 40] width 34 height 8
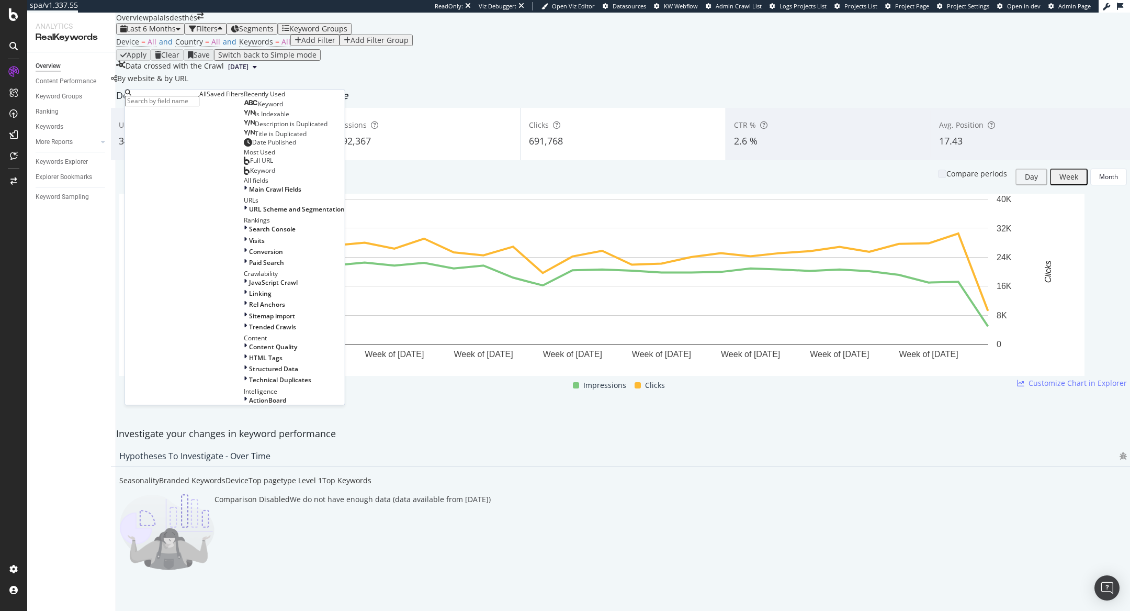
type input "m"
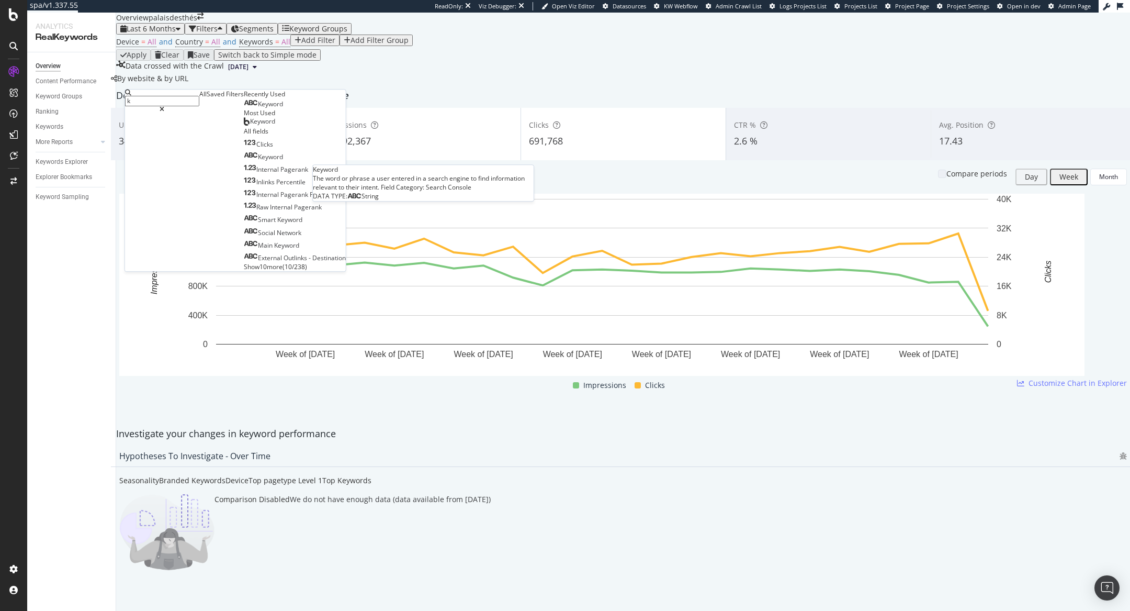
type input "k"
click at [244, 108] on div "Keyword" at bounding box center [263, 104] width 39 height 8
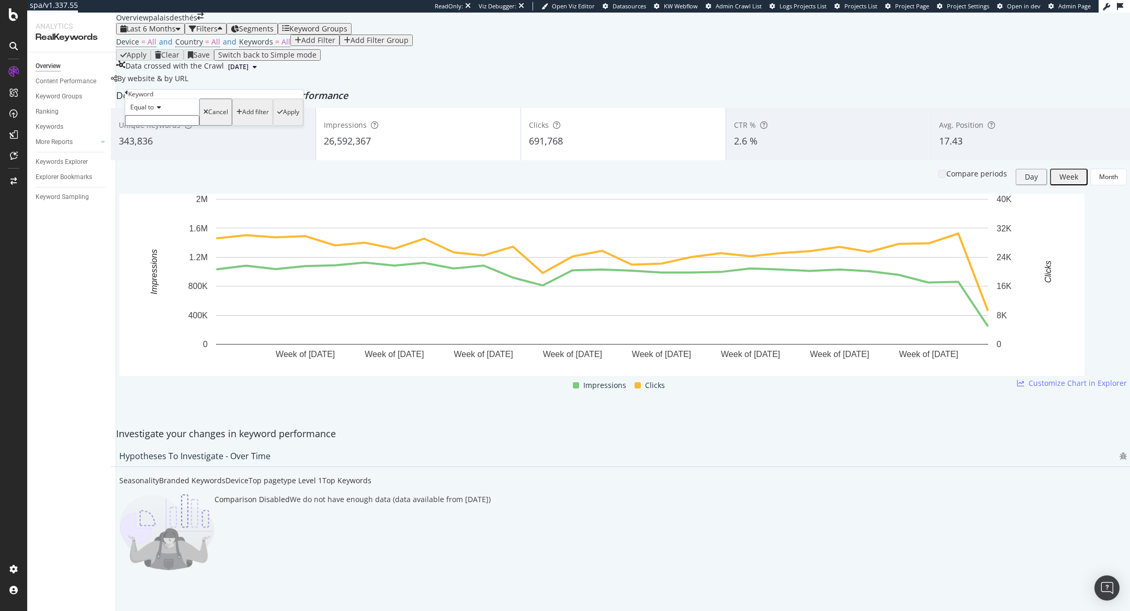
click at [161, 110] on icon at bounding box center [157, 107] width 7 height 6
click at [177, 193] on div "Contains" at bounding box center [162, 187] width 73 height 11
click at [181, 126] on input "text" at bounding box center [162, 120] width 74 height 10
type input "matcha"
click at [231, 132] on div "Contains matcha Cancel Add filter Apply" at bounding box center [214, 114] width 178 height 33
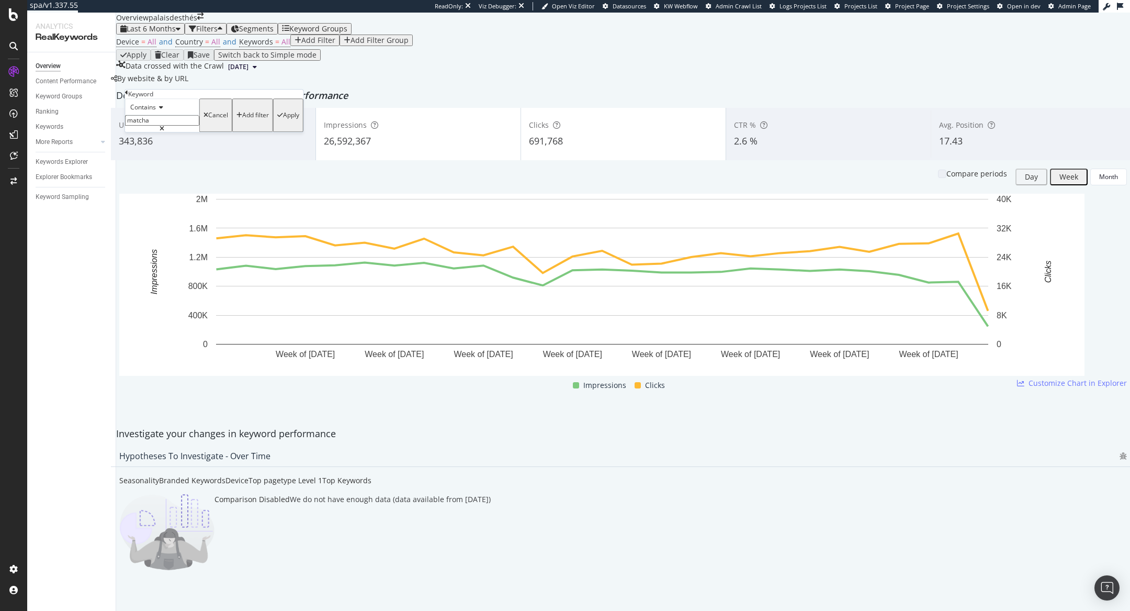
click at [283, 119] on div "Apply" at bounding box center [291, 114] width 16 height 7
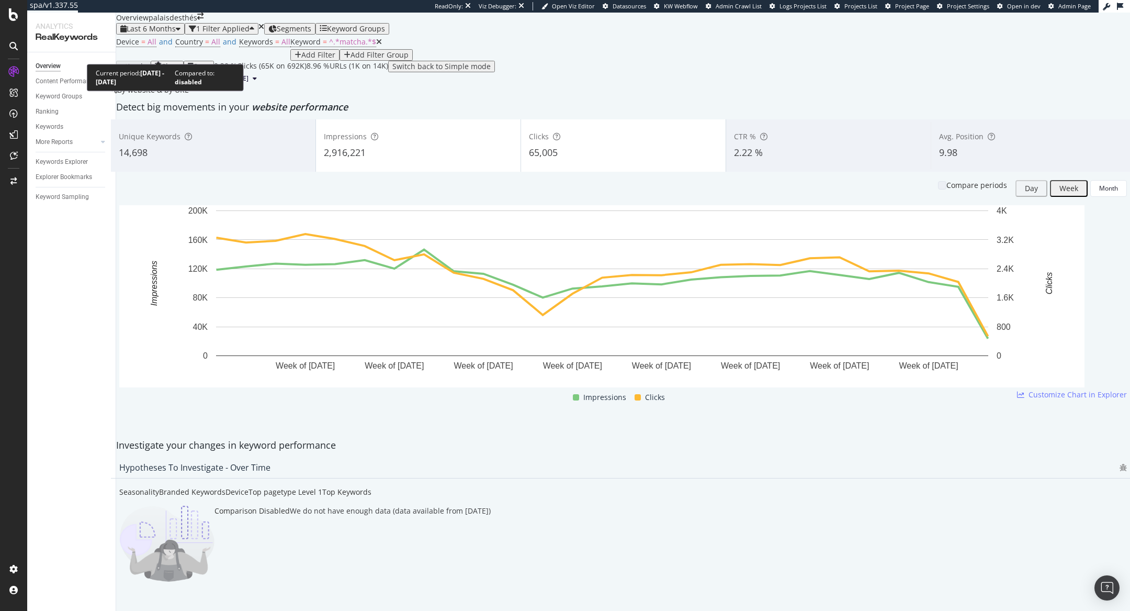
click at [175, 33] on div "Last 6 Months" at bounding box center [150, 29] width 60 height 8
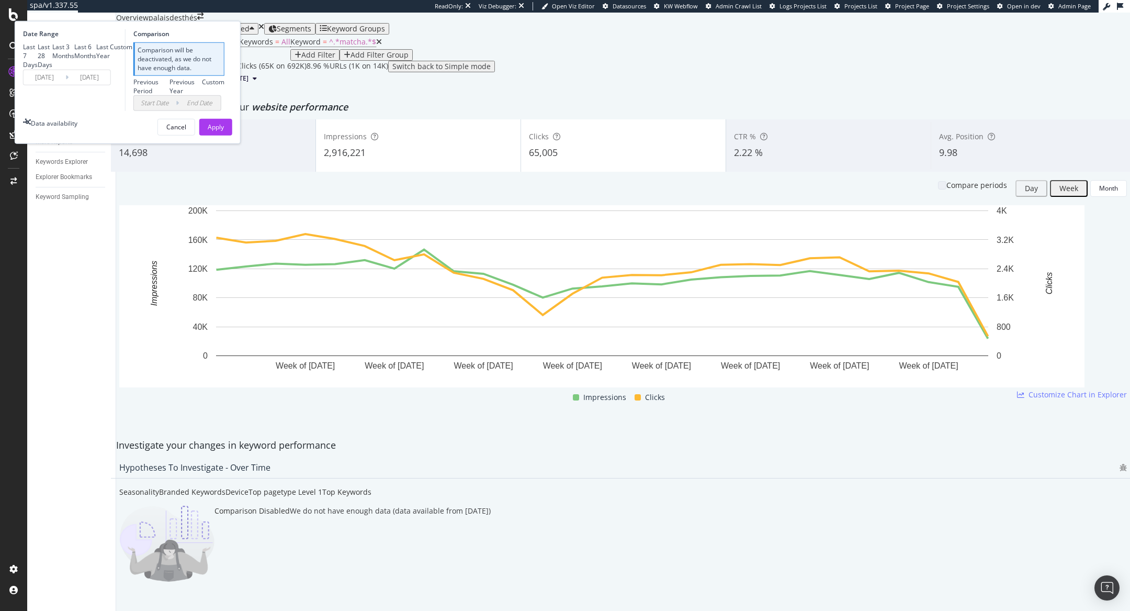
click at [52, 69] on div "Last 28 Days" at bounding box center [45, 55] width 15 height 27
type input "[DATE]"
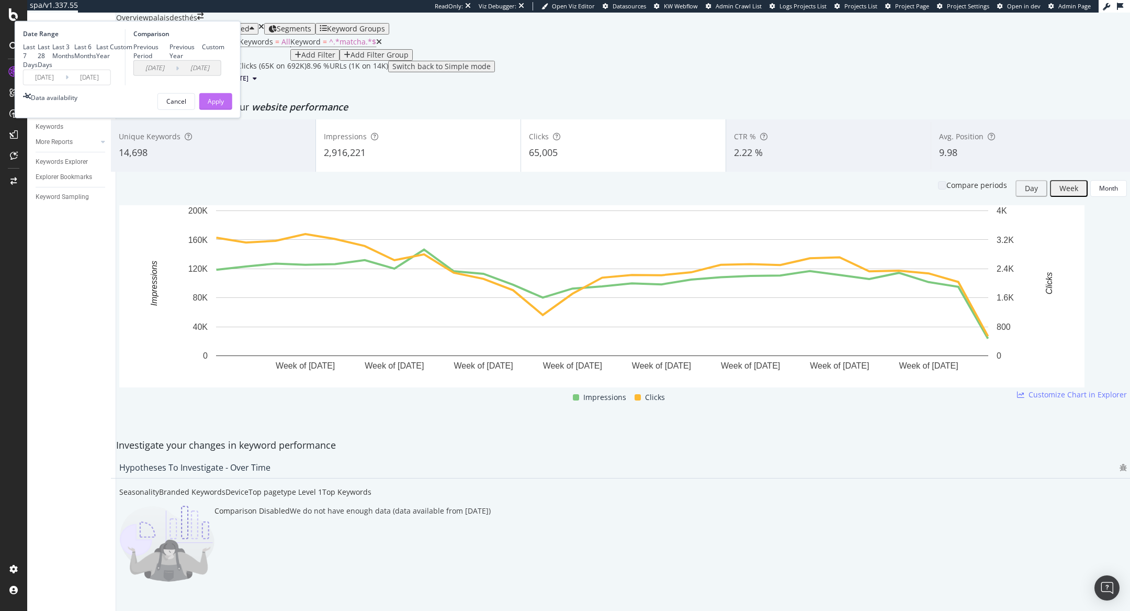
click at [224, 109] on div "Apply" at bounding box center [216, 101] width 16 height 16
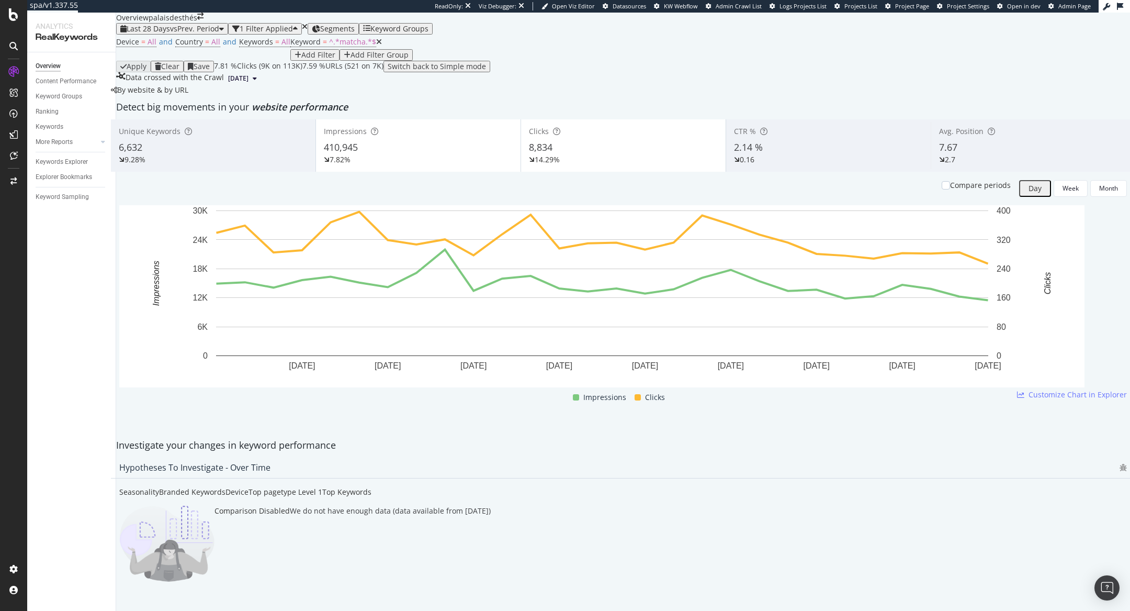
scroll to position [951, 0]
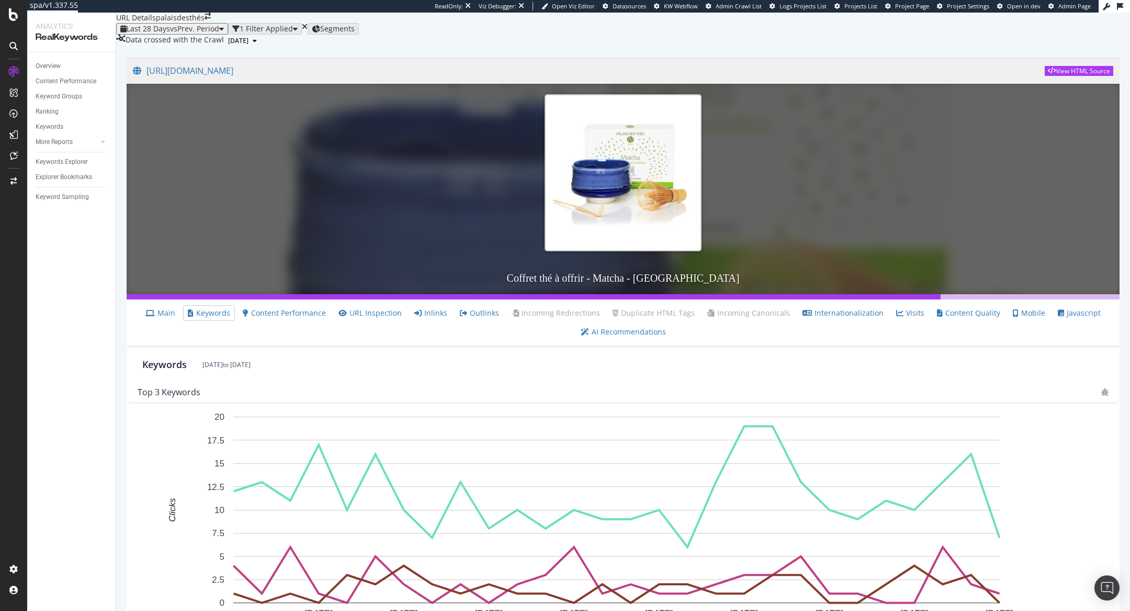
scroll to position [479, 0]
click at [175, 318] on link "Main" at bounding box center [160, 313] width 30 height 10
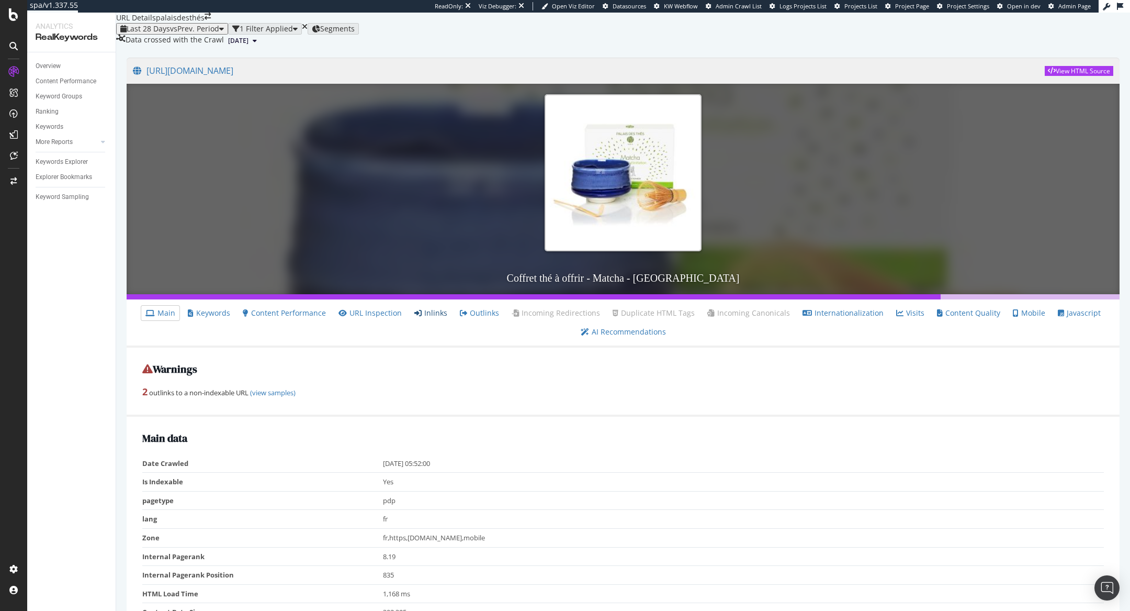
click at [422, 317] on icon at bounding box center [417, 312] width 7 height 7
